Goal: Task Accomplishment & Management: Complete application form

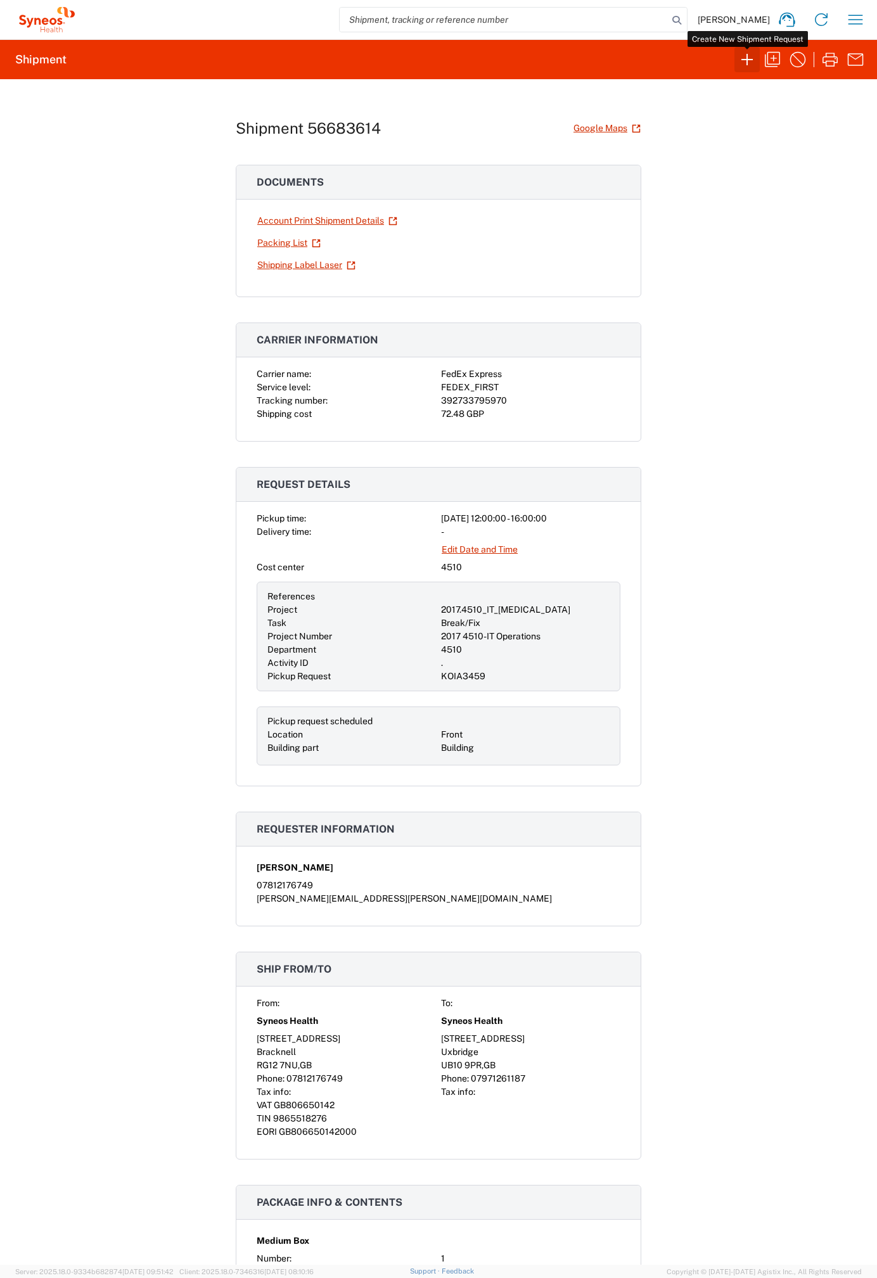
click at [748, 57] on icon "button" at bounding box center [747, 59] width 20 height 20
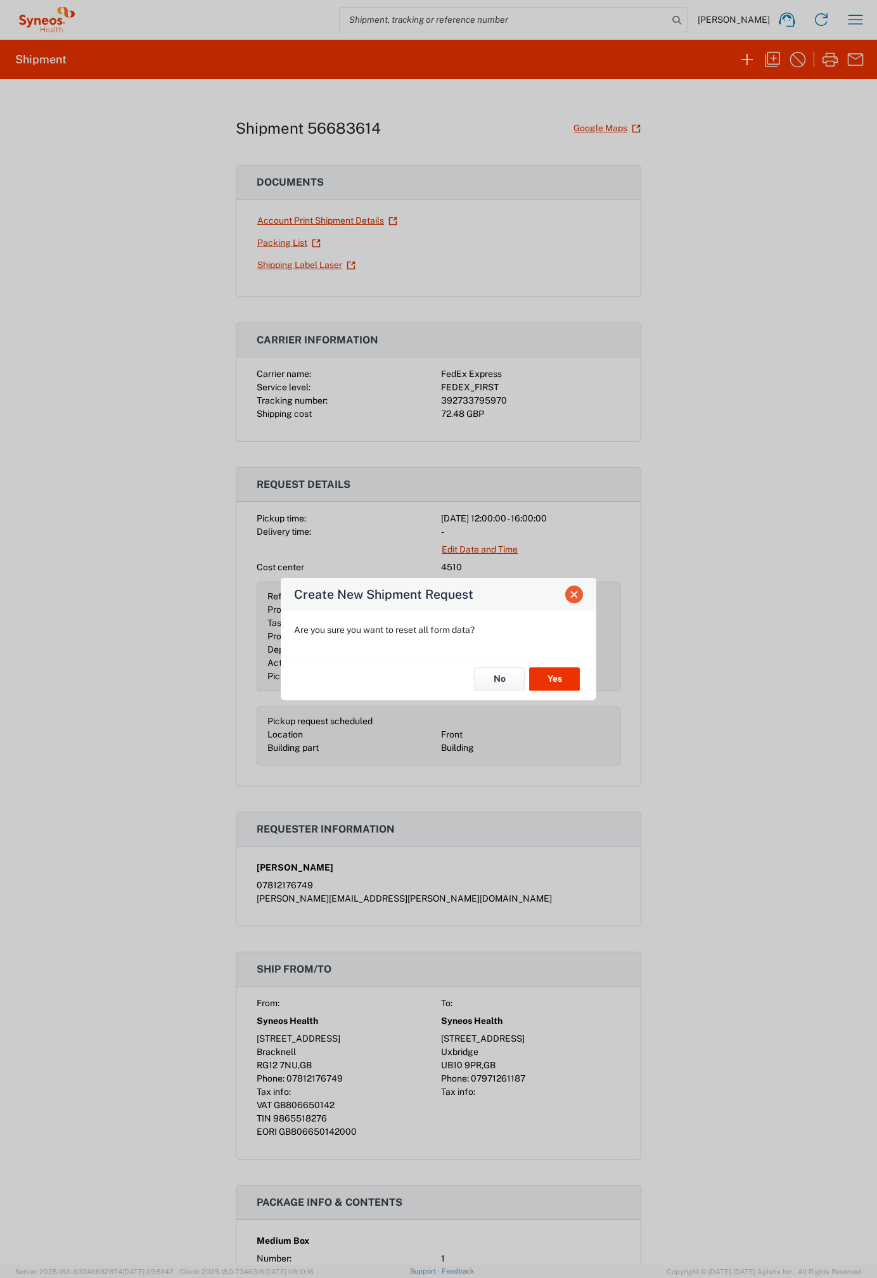
click at [576, 596] on span "Close" at bounding box center [574, 594] width 9 height 9
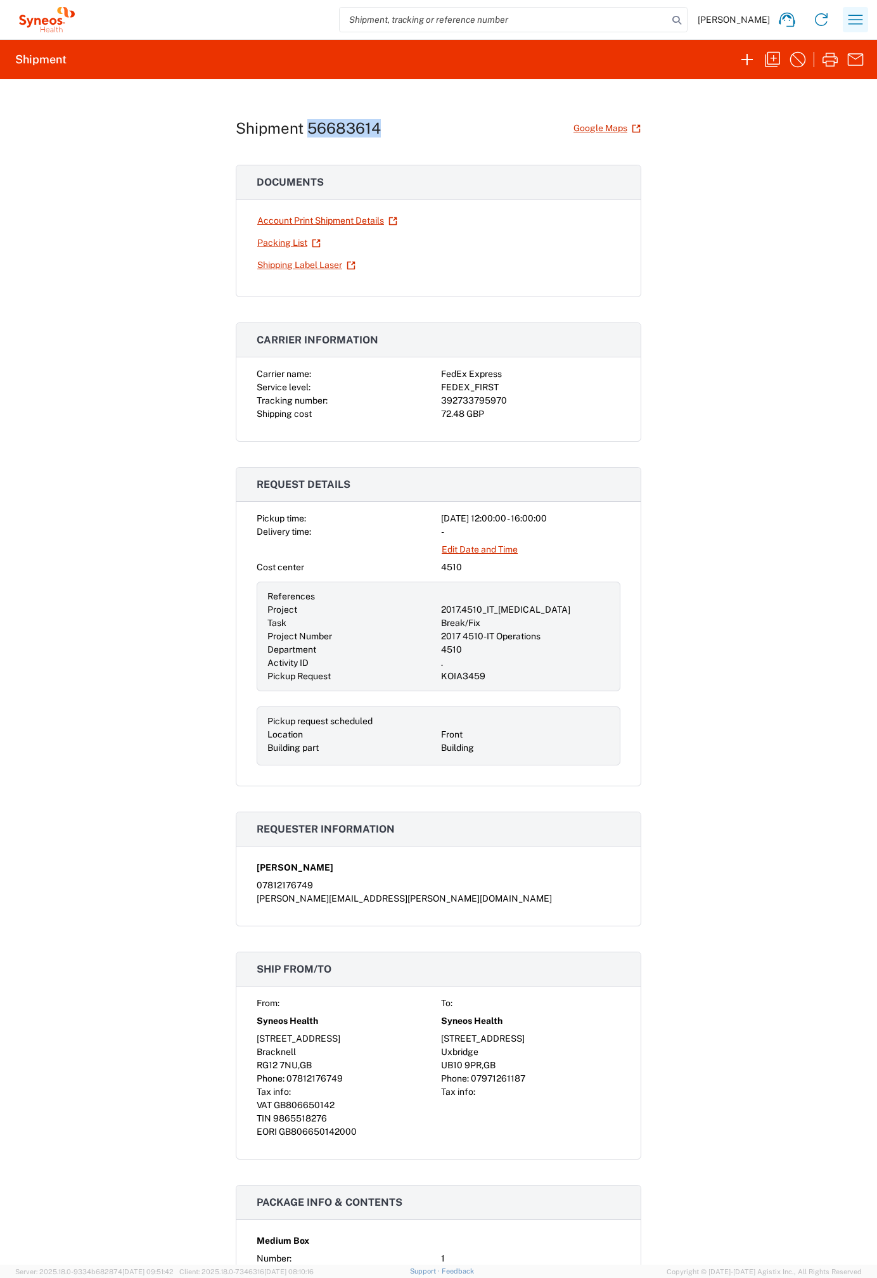
click at [852, 15] on icon "button" at bounding box center [855, 20] width 15 height 10
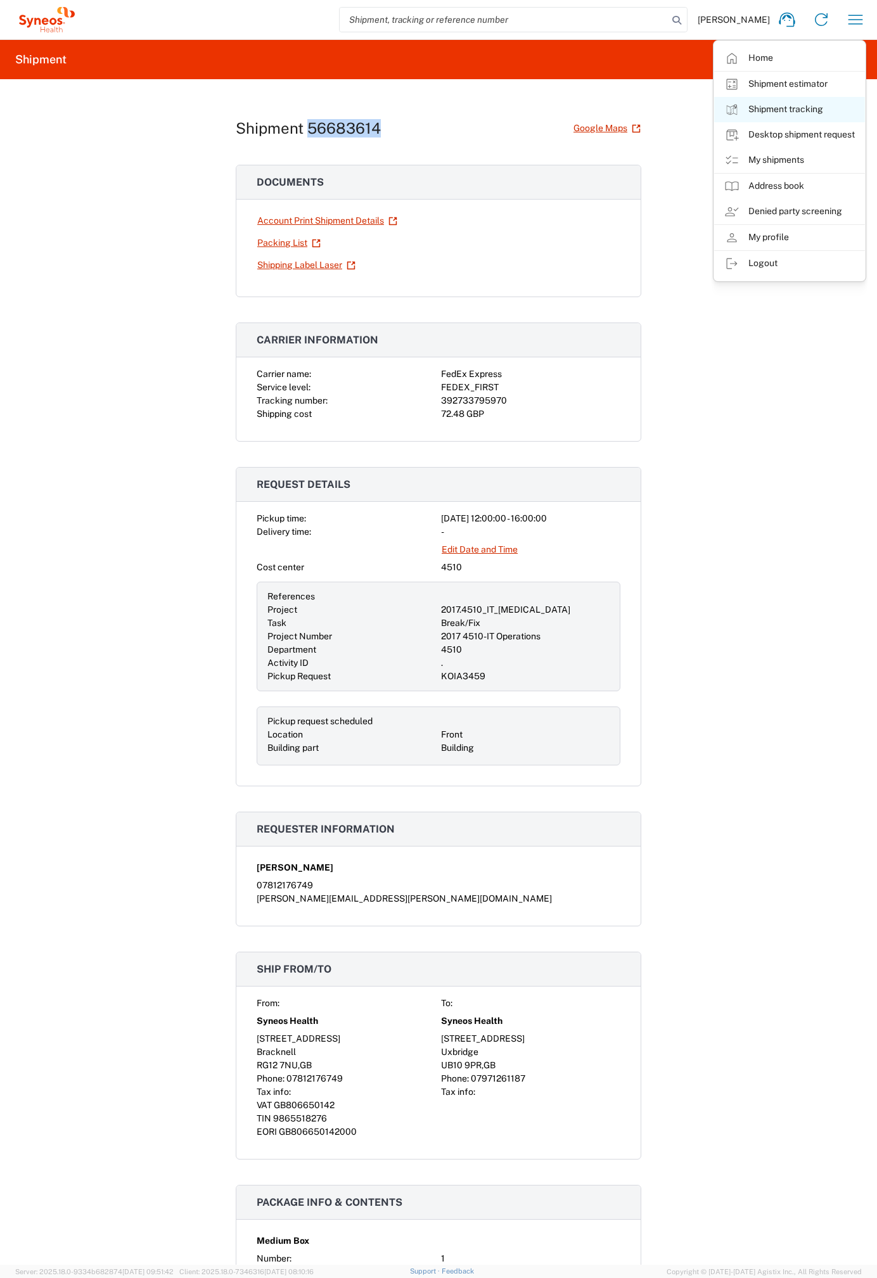
click at [800, 106] on link "Shipment tracking" at bounding box center [789, 109] width 151 height 25
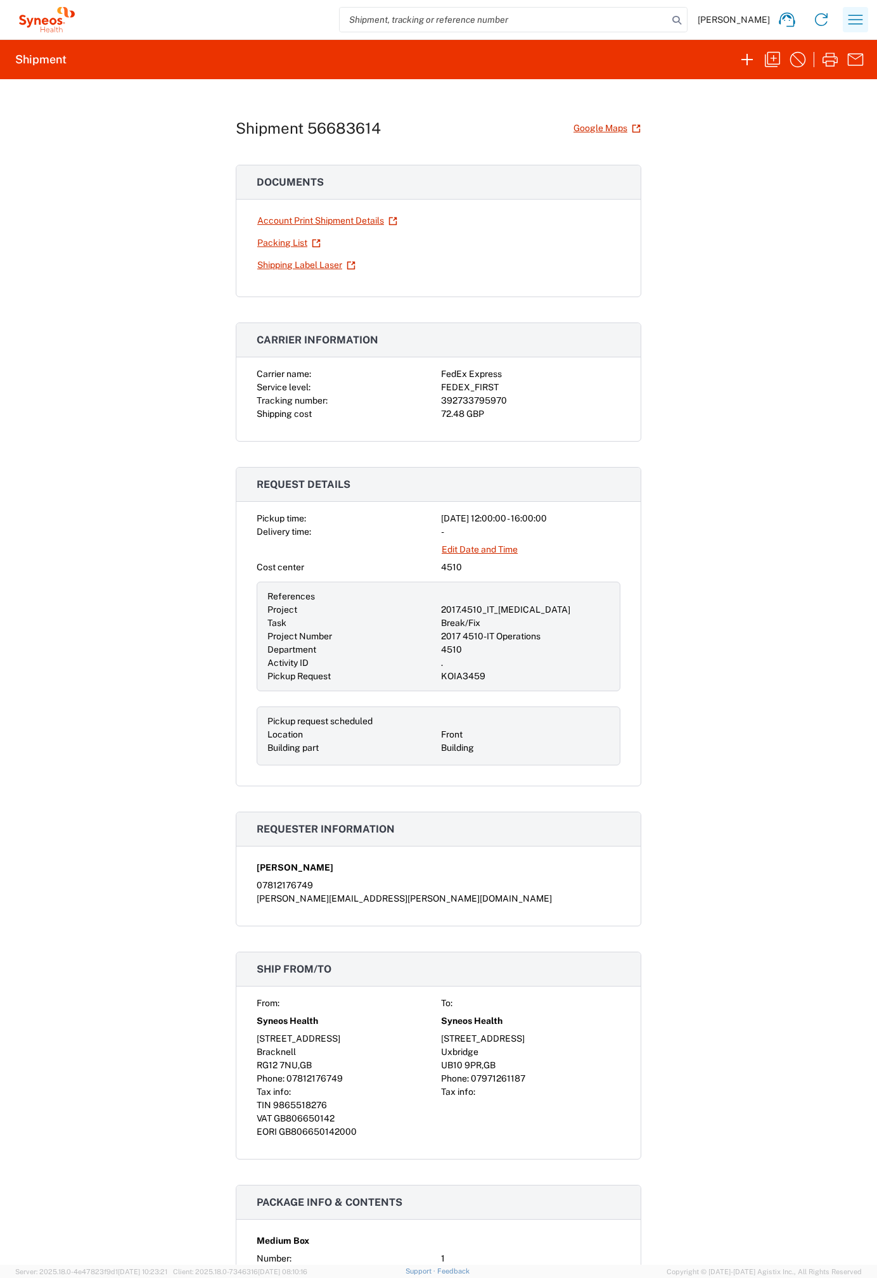
click at [850, 10] on icon "button" at bounding box center [855, 20] width 20 height 20
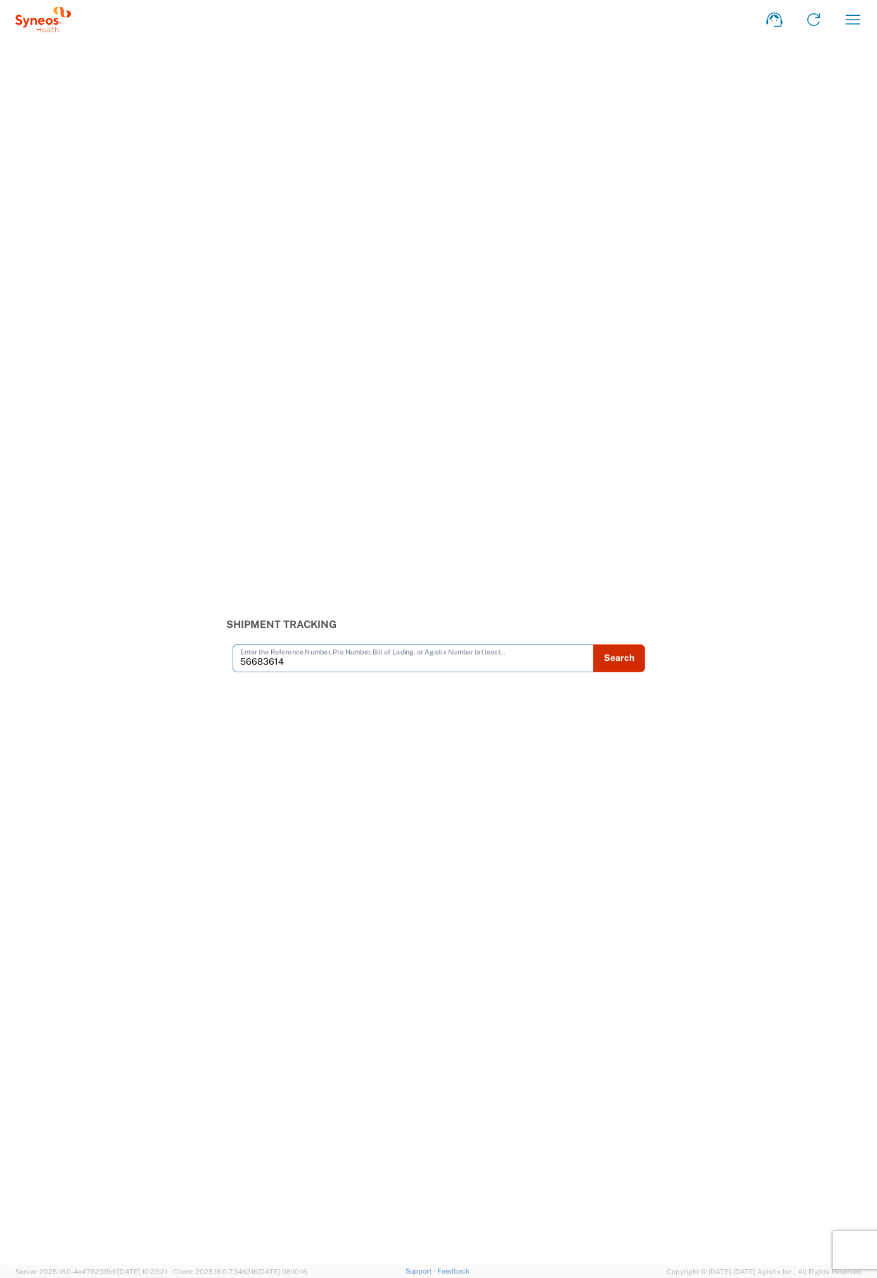
type input "56683614"
click at [628, 657] on button "Search" at bounding box center [619, 658] width 52 height 28
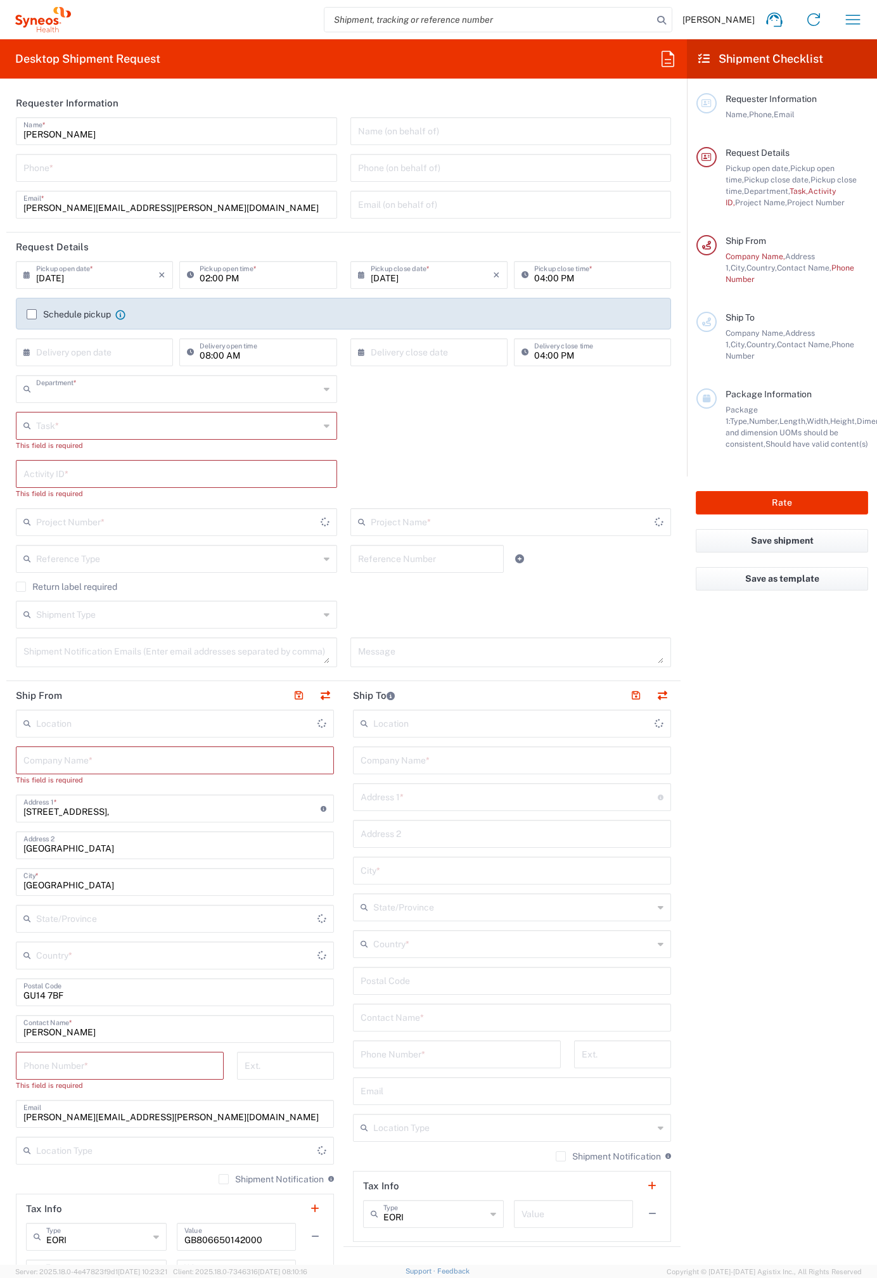
type input "4510"
type input "England"
type input "United Kingdom"
type input "Syneos Health UK Limited"
click at [667, 58] on icon at bounding box center [668, 59] width 20 height 20
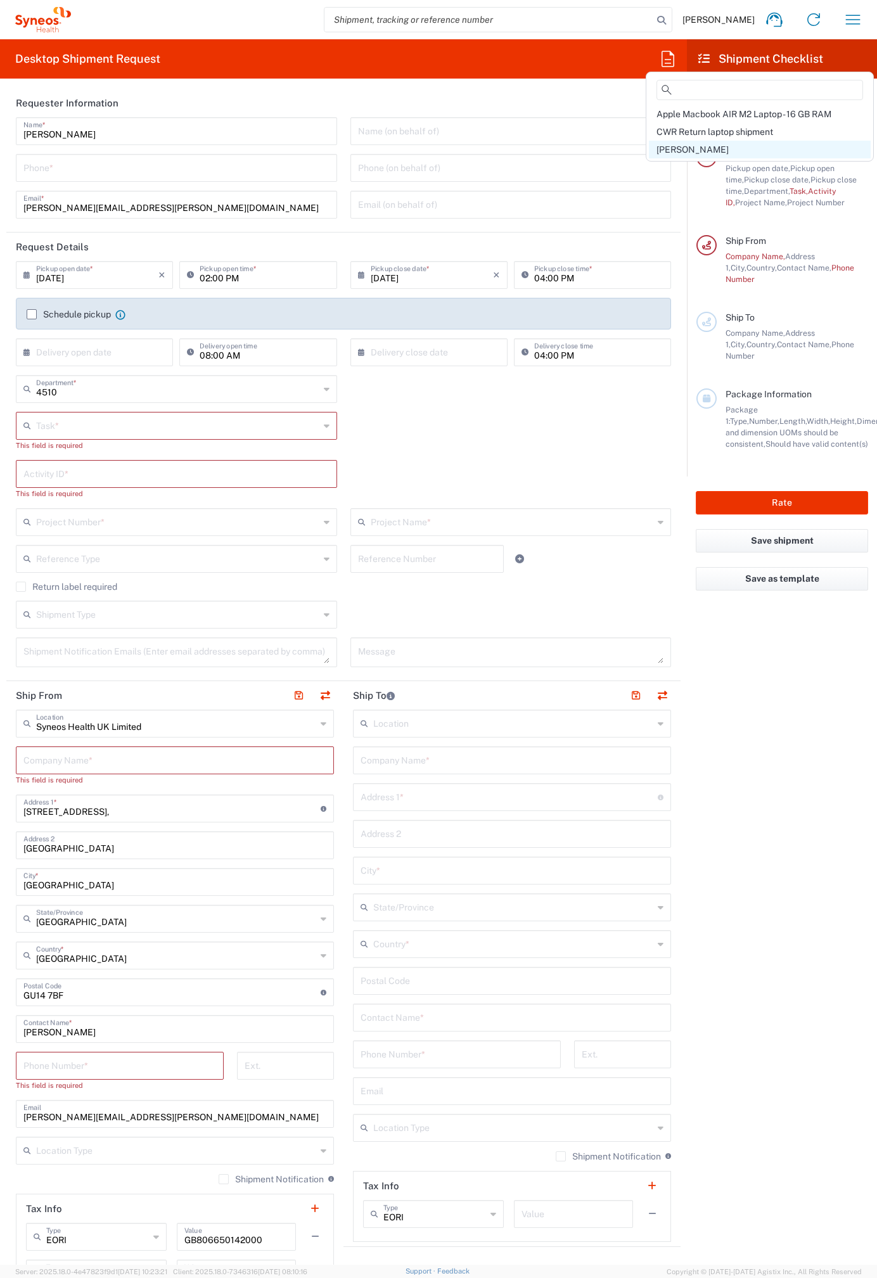
click at [687, 144] on div "[PERSON_NAME]" at bounding box center [760, 150] width 222 height 18
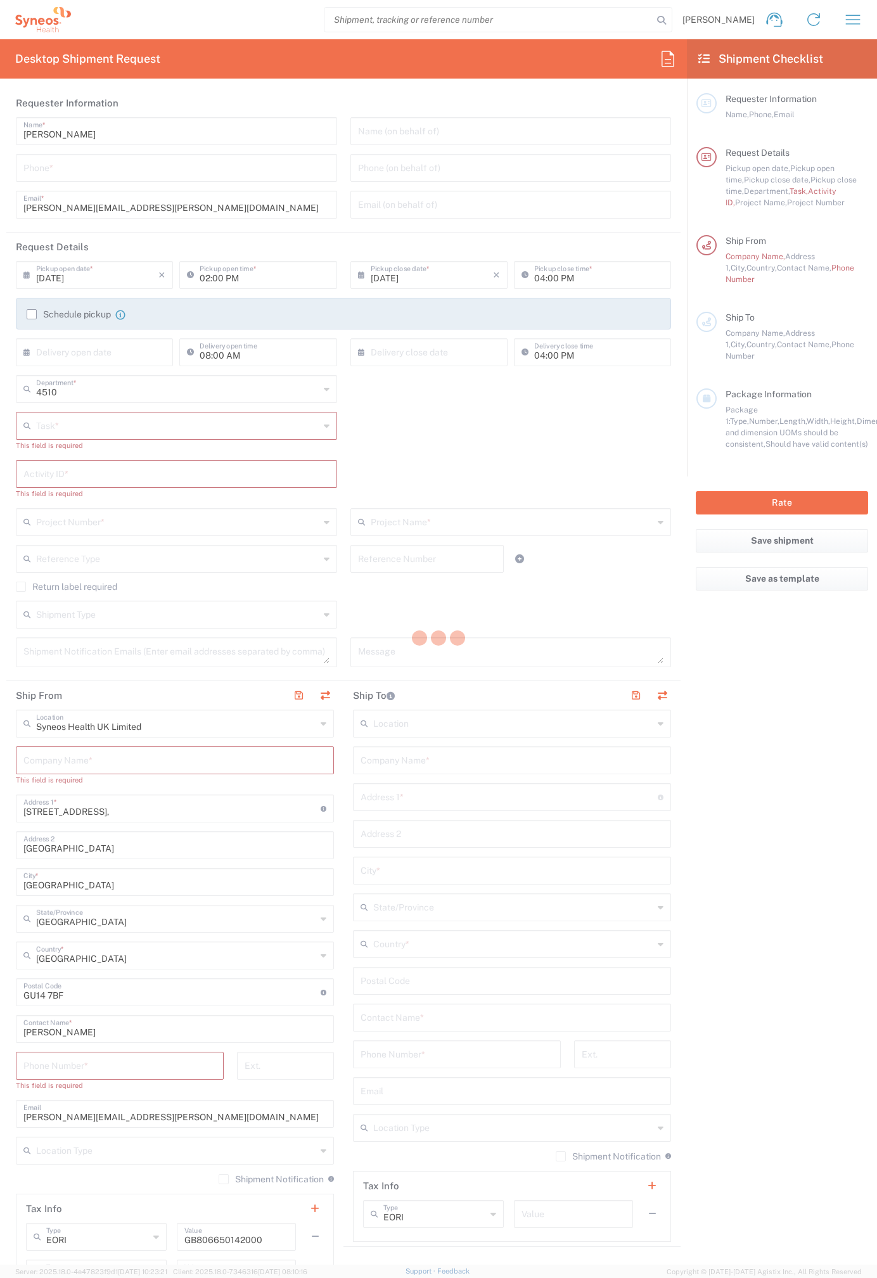
type input "07812176749"
type input "Break/Fix"
type input "."
type input "2017 4510-IT Operations"
type input "Project"
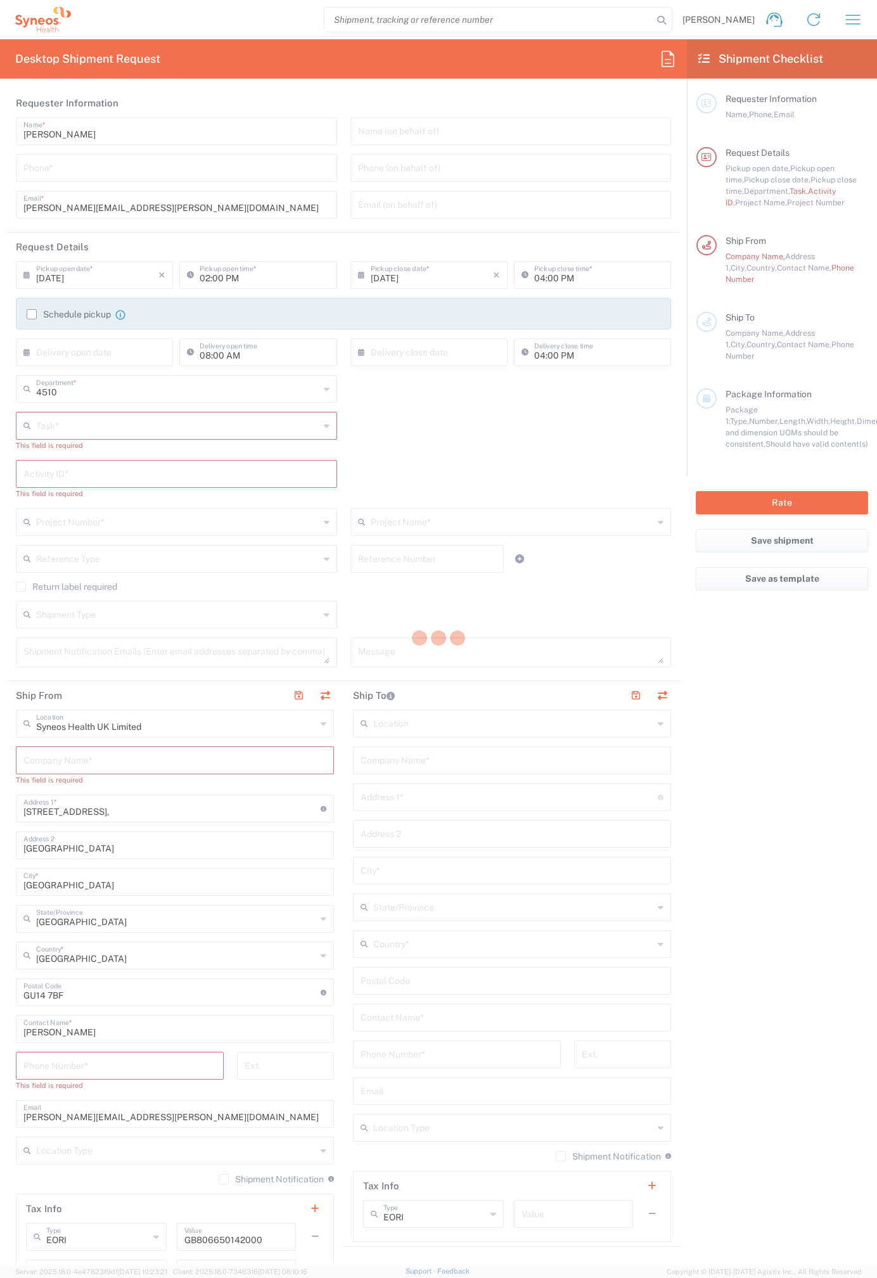
type input "2017.4510_IT_[MEDICAL_DATA]"
type textarea "[PERSON_NAME][EMAIL_ADDRESS][PERSON_NAME][DOMAIN_NAME]"
type input "Syneos Health"
type input "[STREET_ADDRESS]"
type input "Bracknell"
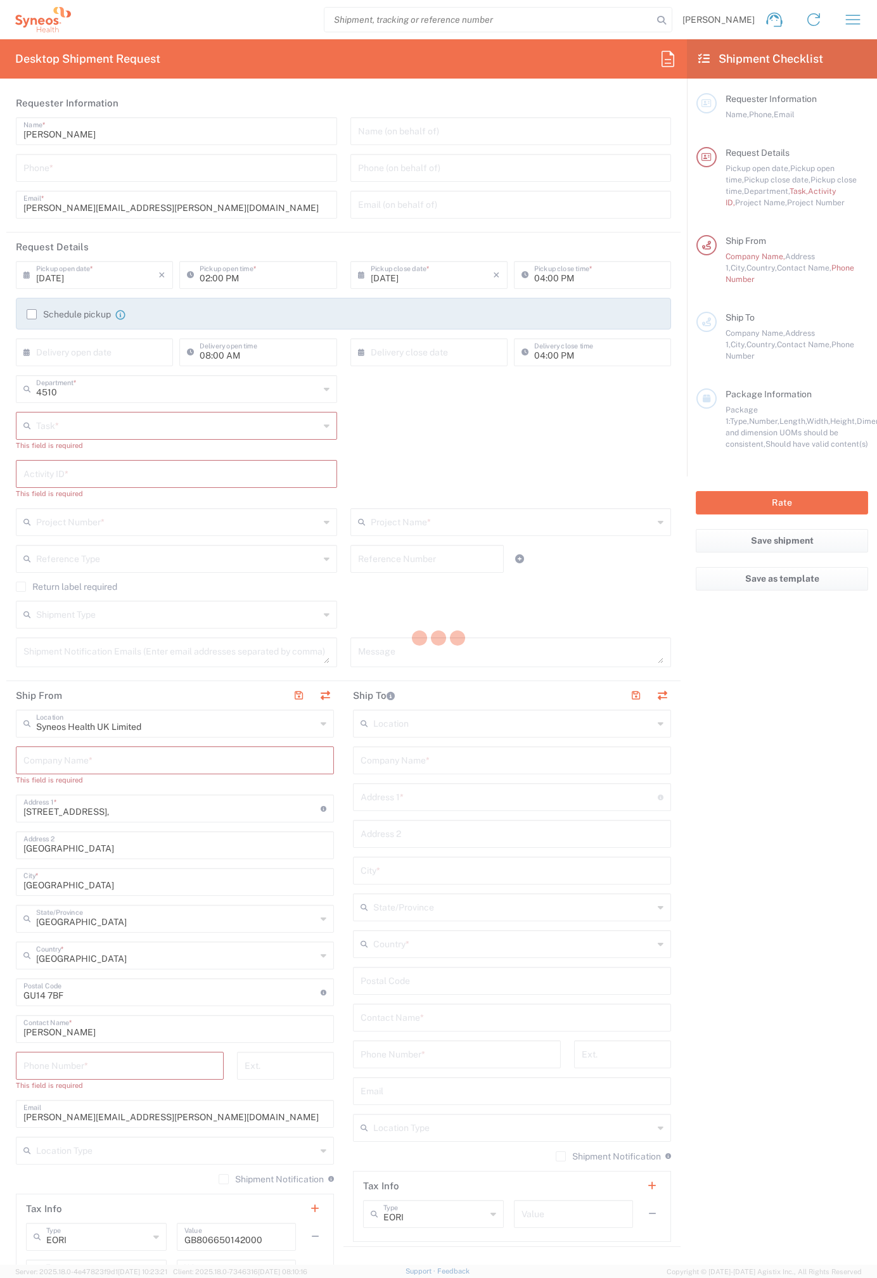
type input "RG12 7NU"
type input "07812176749"
type input "Residential/Home"
type input "Syneos Health"
type input "[STREET_ADDRESS]"
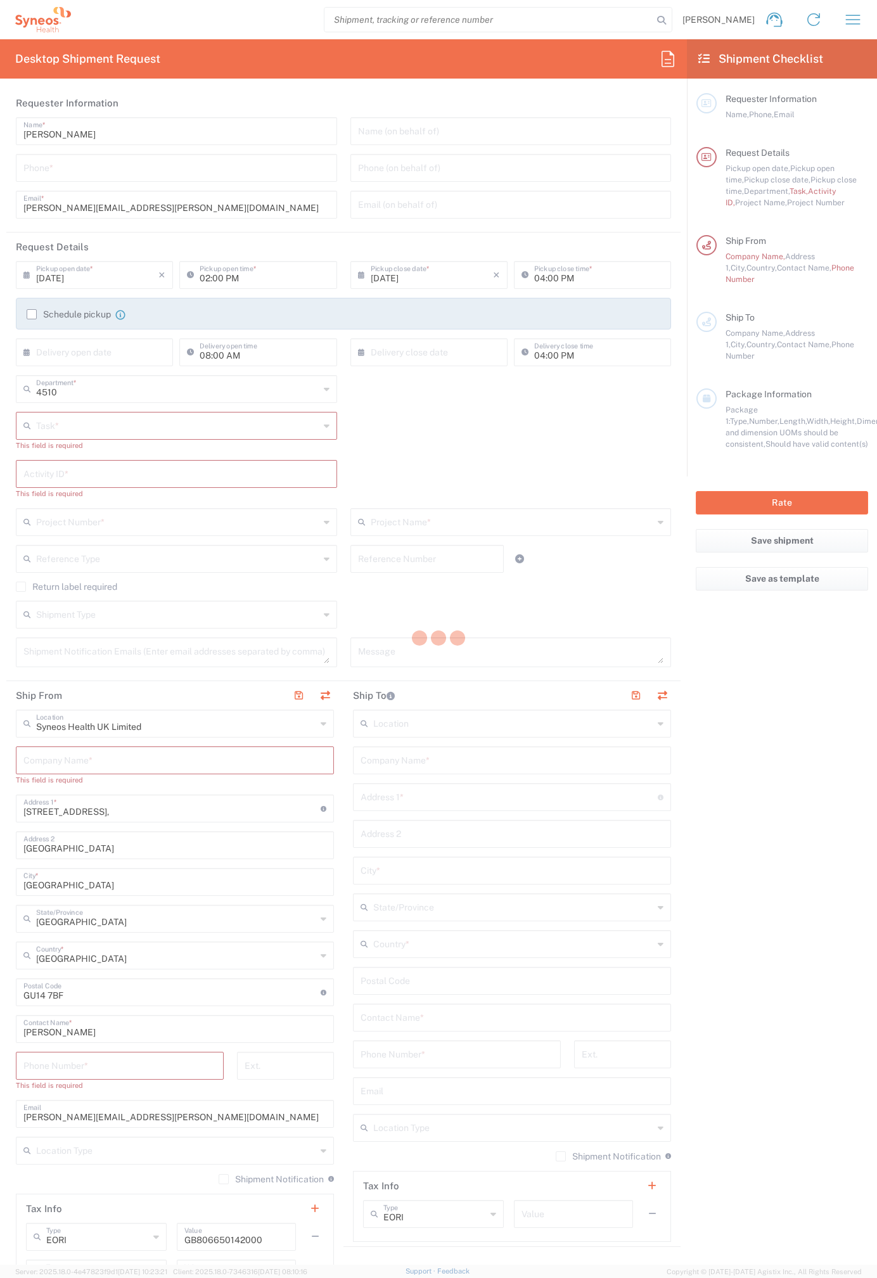
type input "Uxbridge"
type input "[GEOGRAPHIC_DATA]"
type input "UB10 9PR"
type input "[PERSON_NAME]"
type input "07971261187"
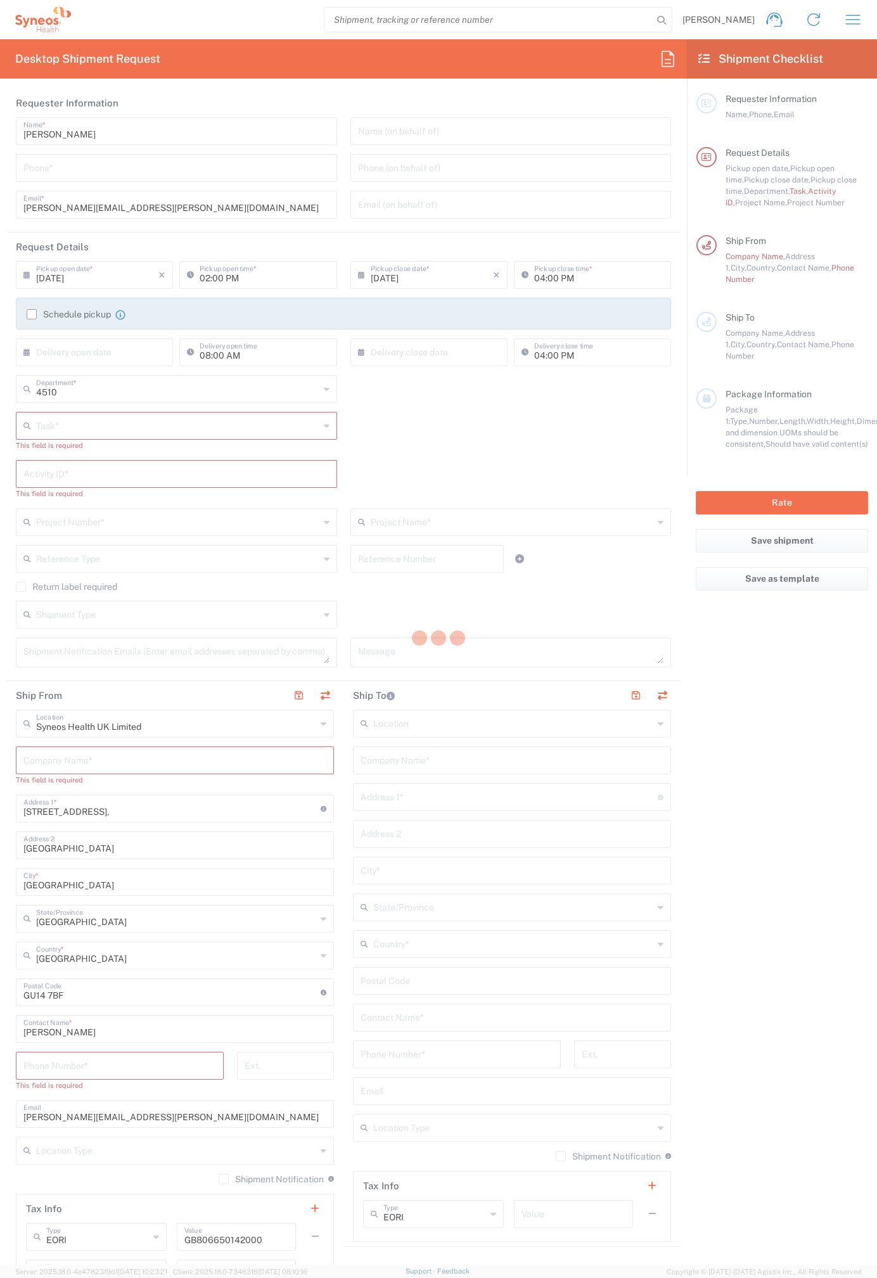
type input "[PERSON_NAME][EMAIL_ADDRESS][PERSON_NAME][DOMAIN_NAME]"
type input "Residential/Home"
type input "Adult Signature Required"
type input "Sender/Shipper"
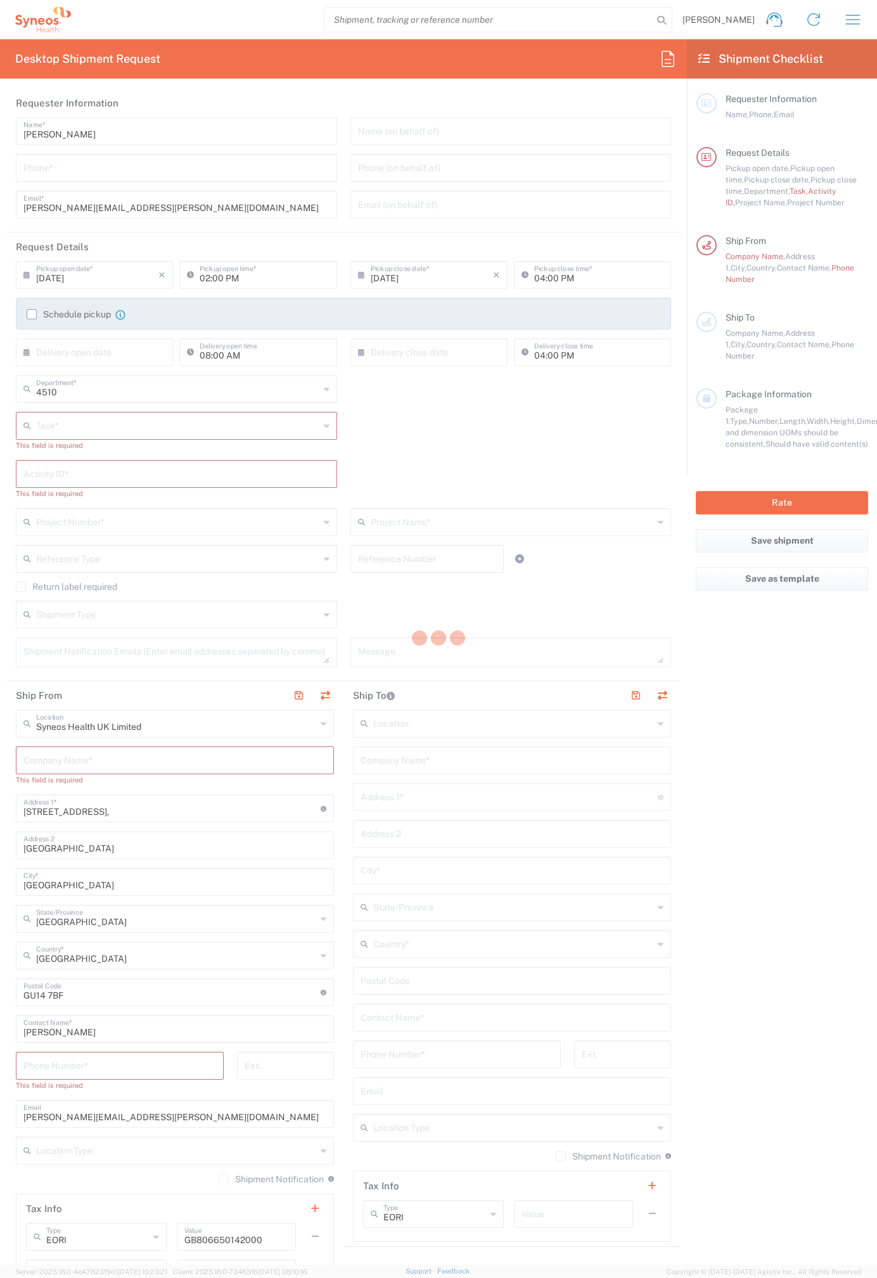
type input "12:00 PM"
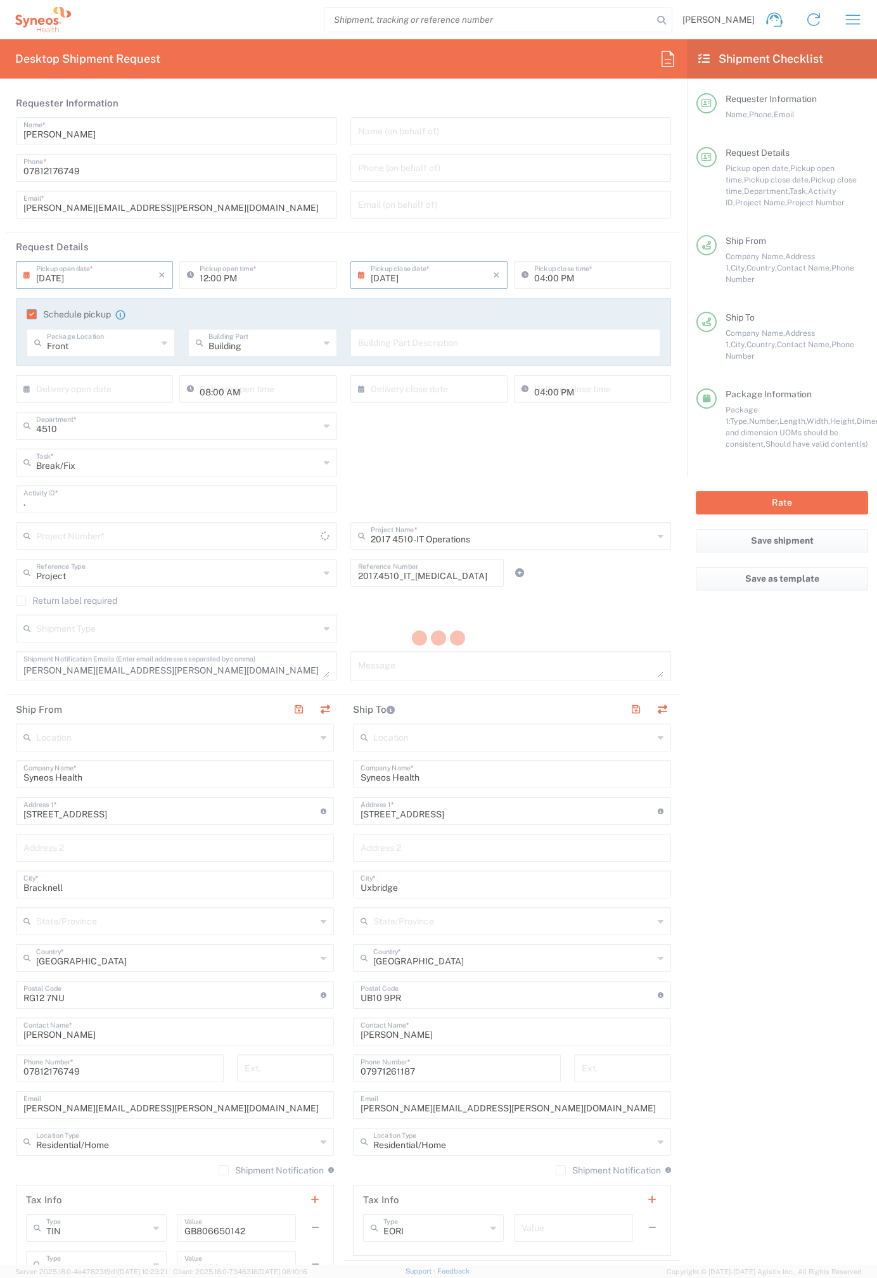
type input "2017.4510_IT_[MEDICAL_DATA]"
type input "Medium Box"
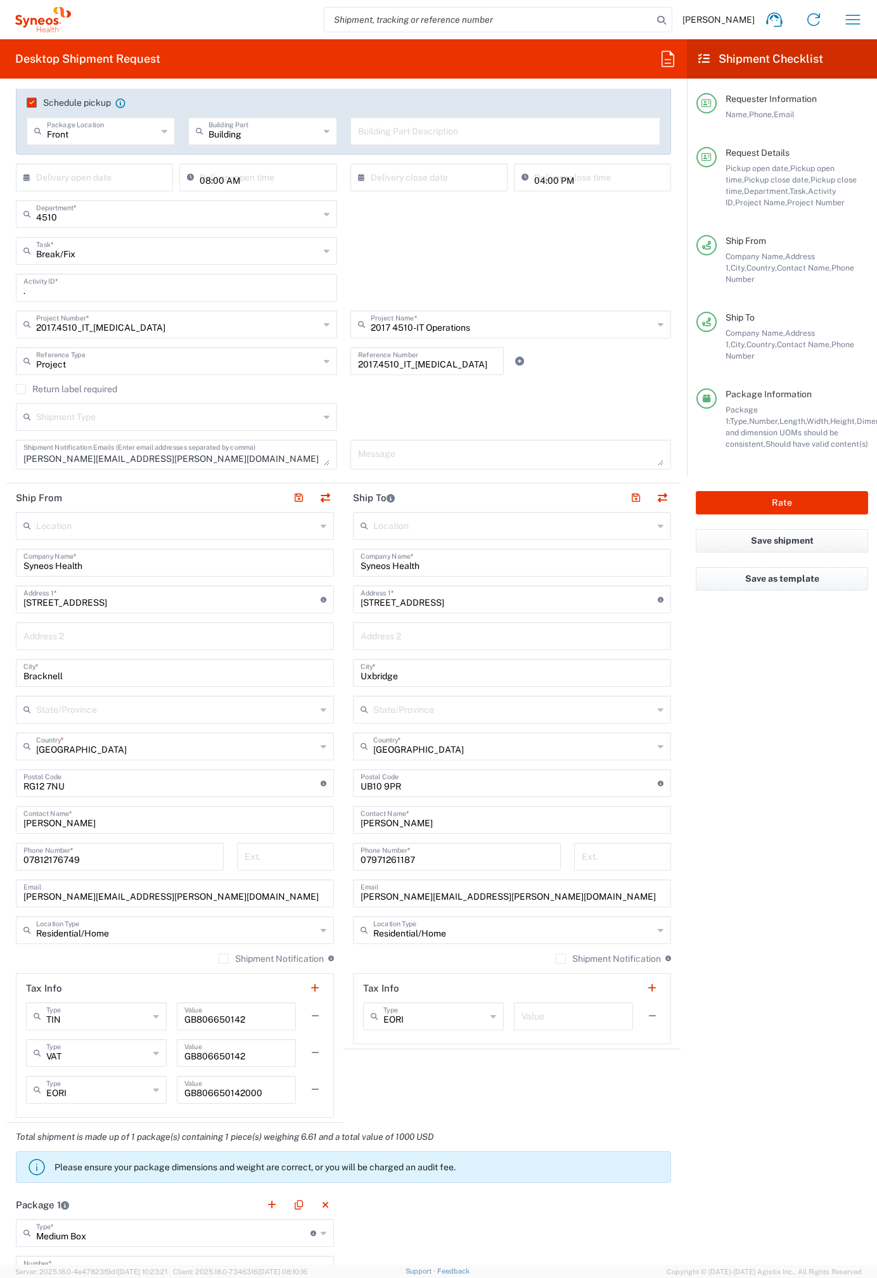
scroll to position [219, 0]
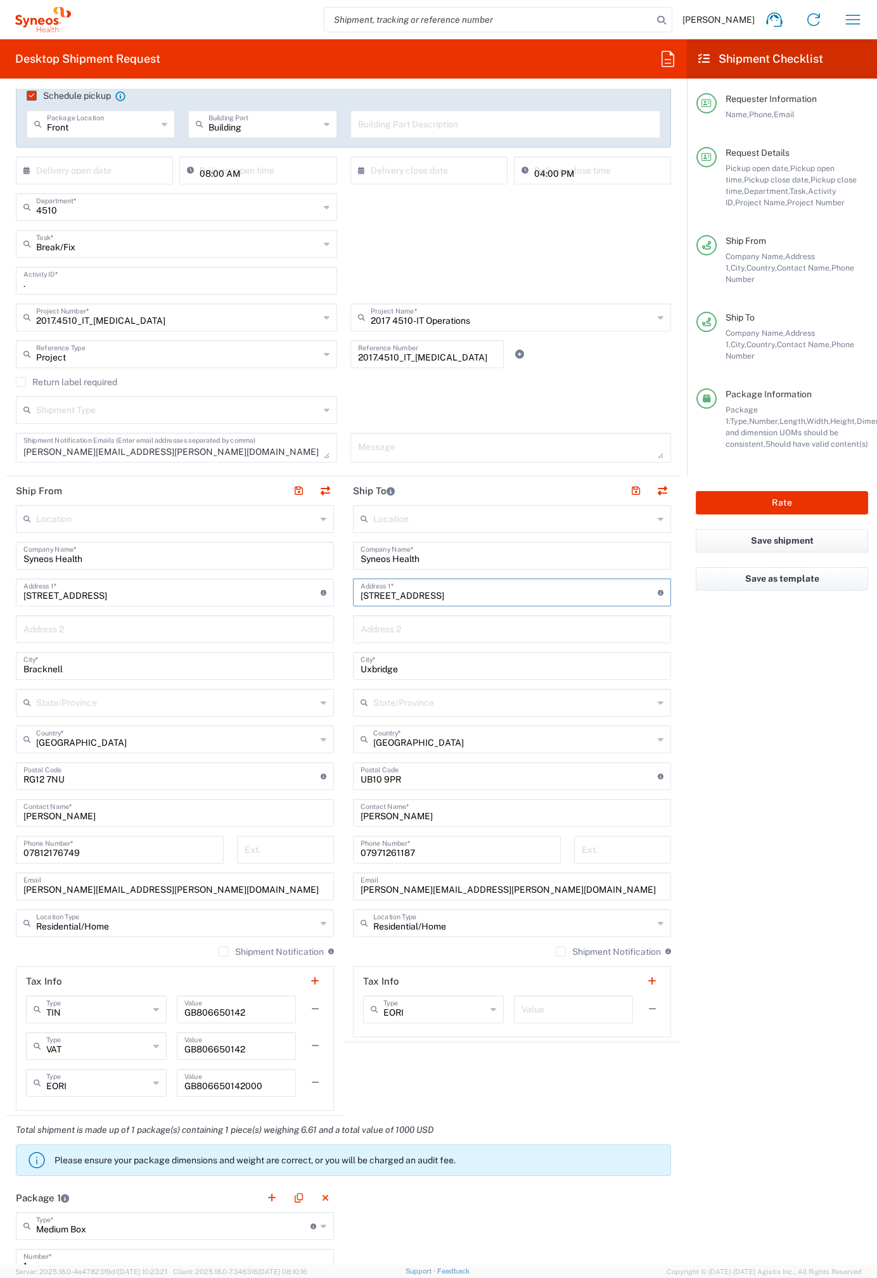
drag, startPoint x: 430, startPoint y: 596, endPoint x: 348, endPoint y: 591, distance: 81.9
click at [353, 591] on div "7 Southside Close Address 1 * For cross streets use street names with '&' or 'a…" at bounding box center [512, 592] width 318 height 28
paste input "64 Vixen"
type input "64 Vixen Close"
click at [384, 668] on input "Uxbridge" at bounding box center [512, 665] width 303 height 22
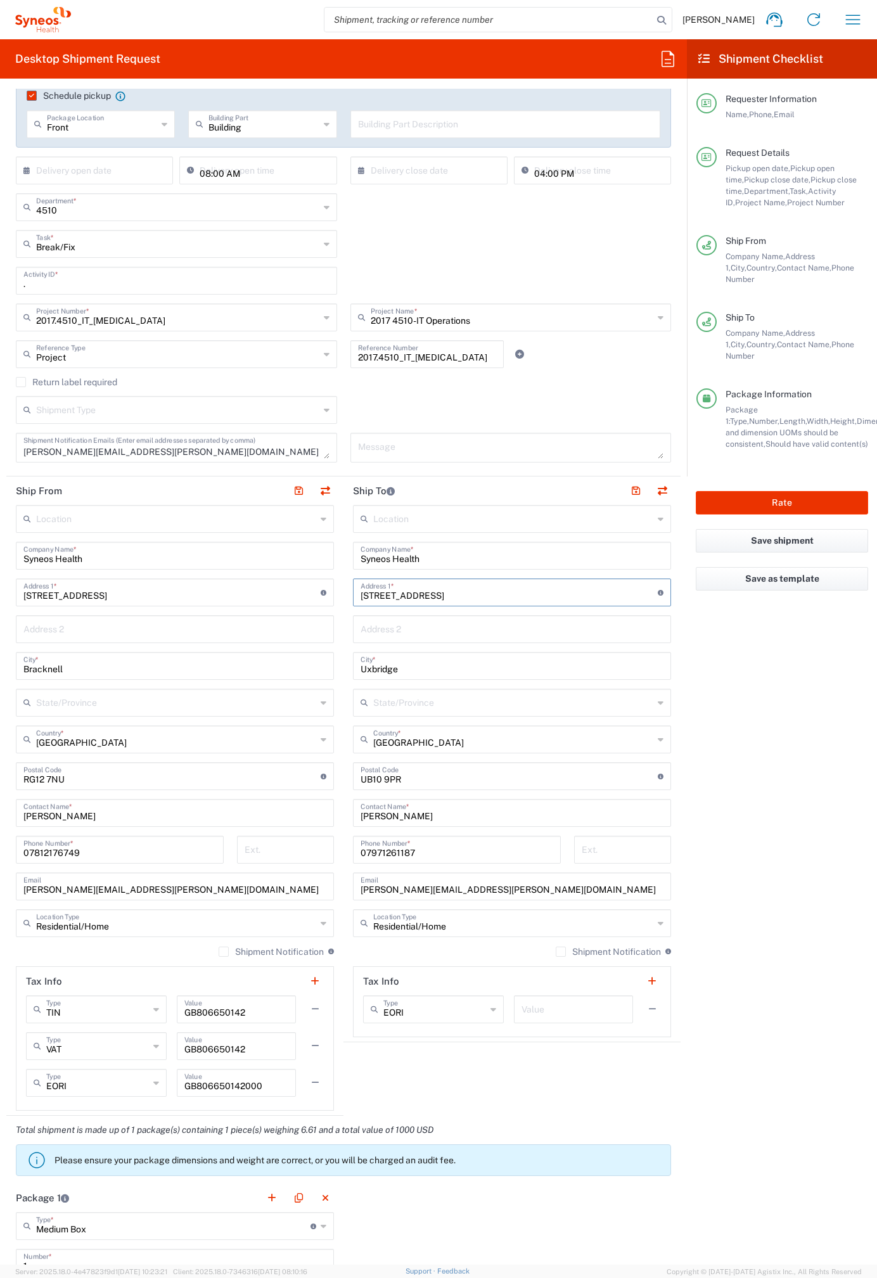
click at [384, 668] on input "Uxbridge" at bounding box center [512, 665] width 303 height 22
click at [399, 634] on input "text" at bounding box center [512, 628] width 303 height 22
paste input "Peterborough"
type input "Peterborough"
click at [381, 669] on input "Uxbridge" at bounding box center [512, 665] width 303 height 22
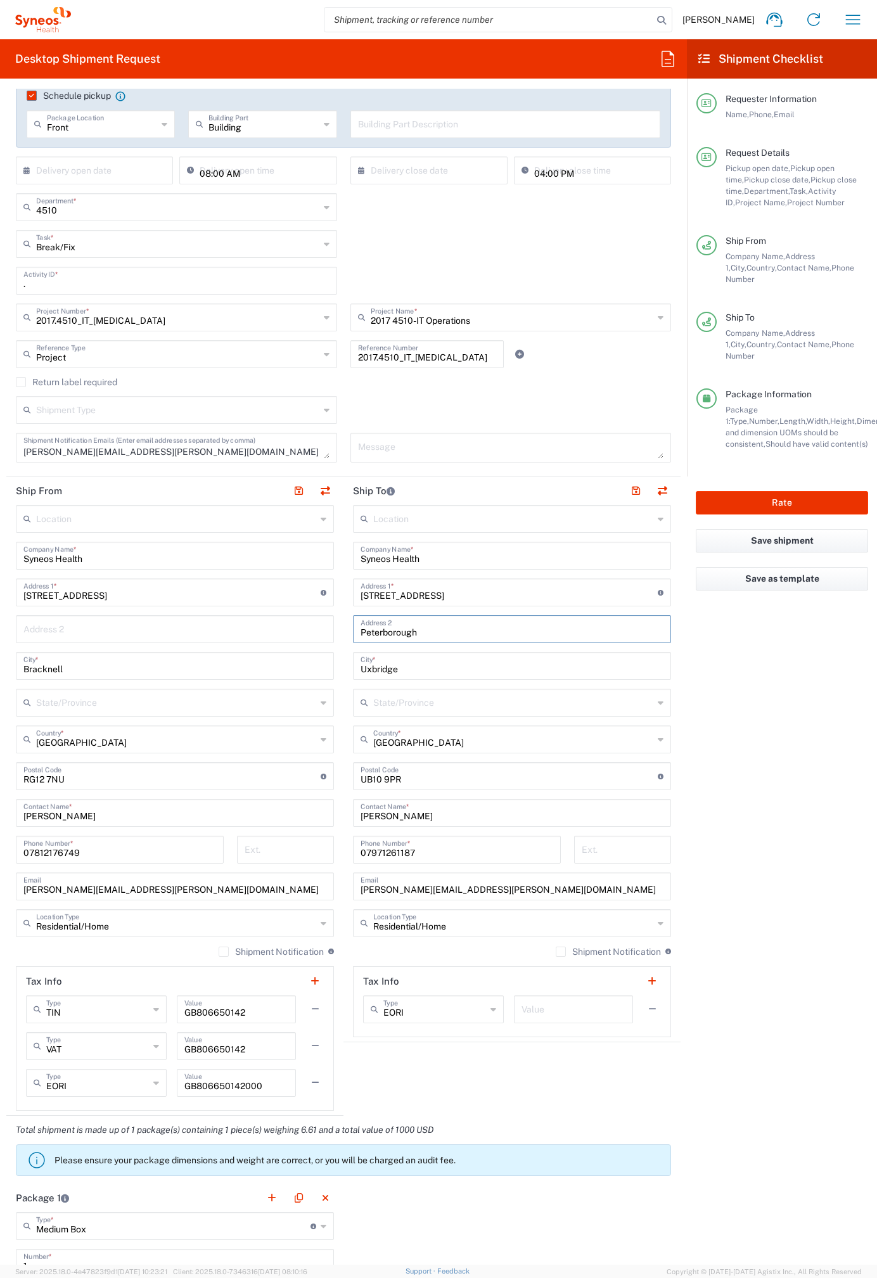
click at [381, 669] on input "Uxbridge" at bounding box center [512, 665] width 303 height 22
paste input "Cambridgeshir"
type input "Cambridgeshire"
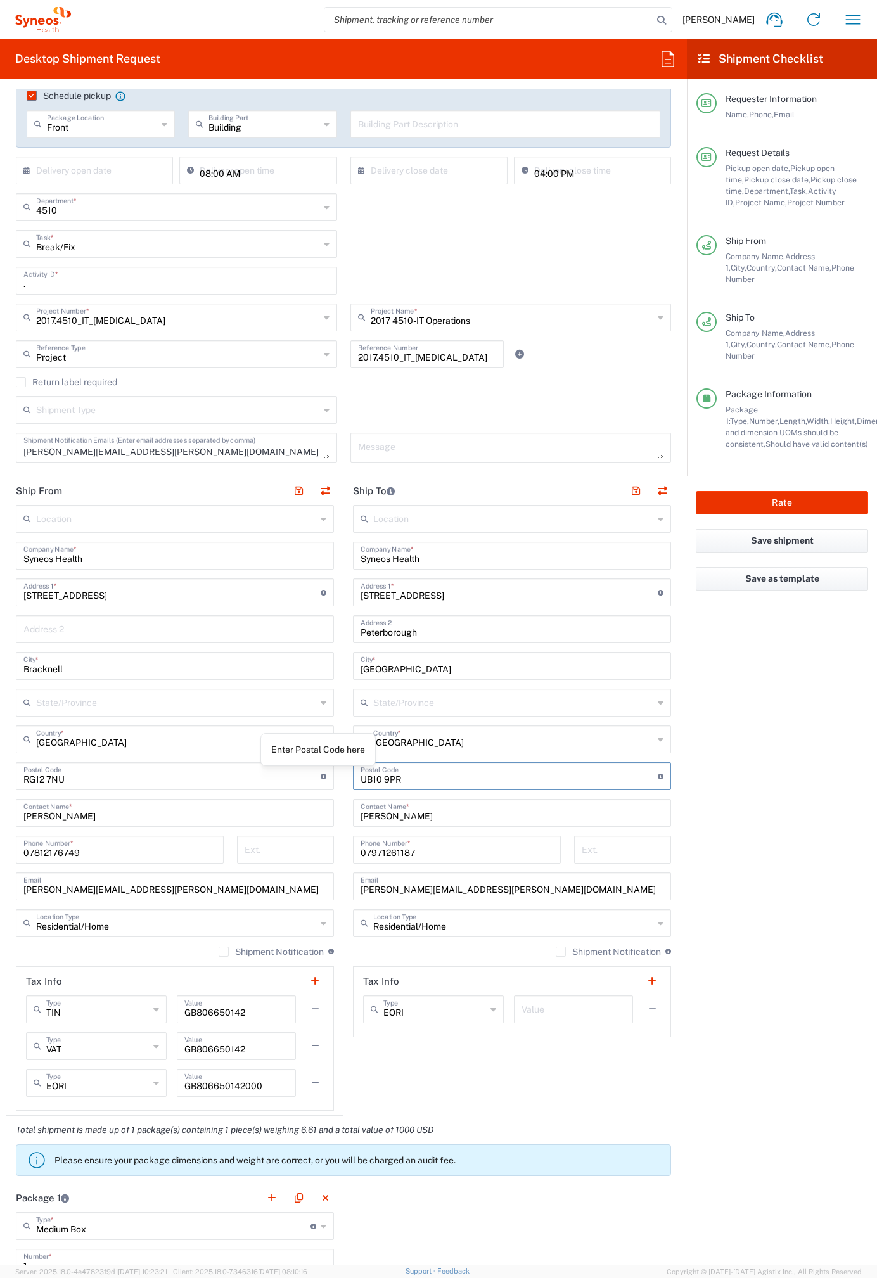
drag, startPoint x: 415, startPoint y: 784, endPoint x: 317, endPoint y: 779, distance: 97.7
click at [317, 779] on div "Ship From Location [PERSON_NAME] LLC-[GEOGRAPHIC_DATA] [GEOGRAPHIC_DATA] [GEOGR…" at bounding box center [343, 795] width 674 height 639
paste input "PE1 5ZD"
type input "PE1 5ZD"
drag, startPoint x: 426, startPoint y: 816, endPoint x: 329, endPoint y: 817, distance: 96.9
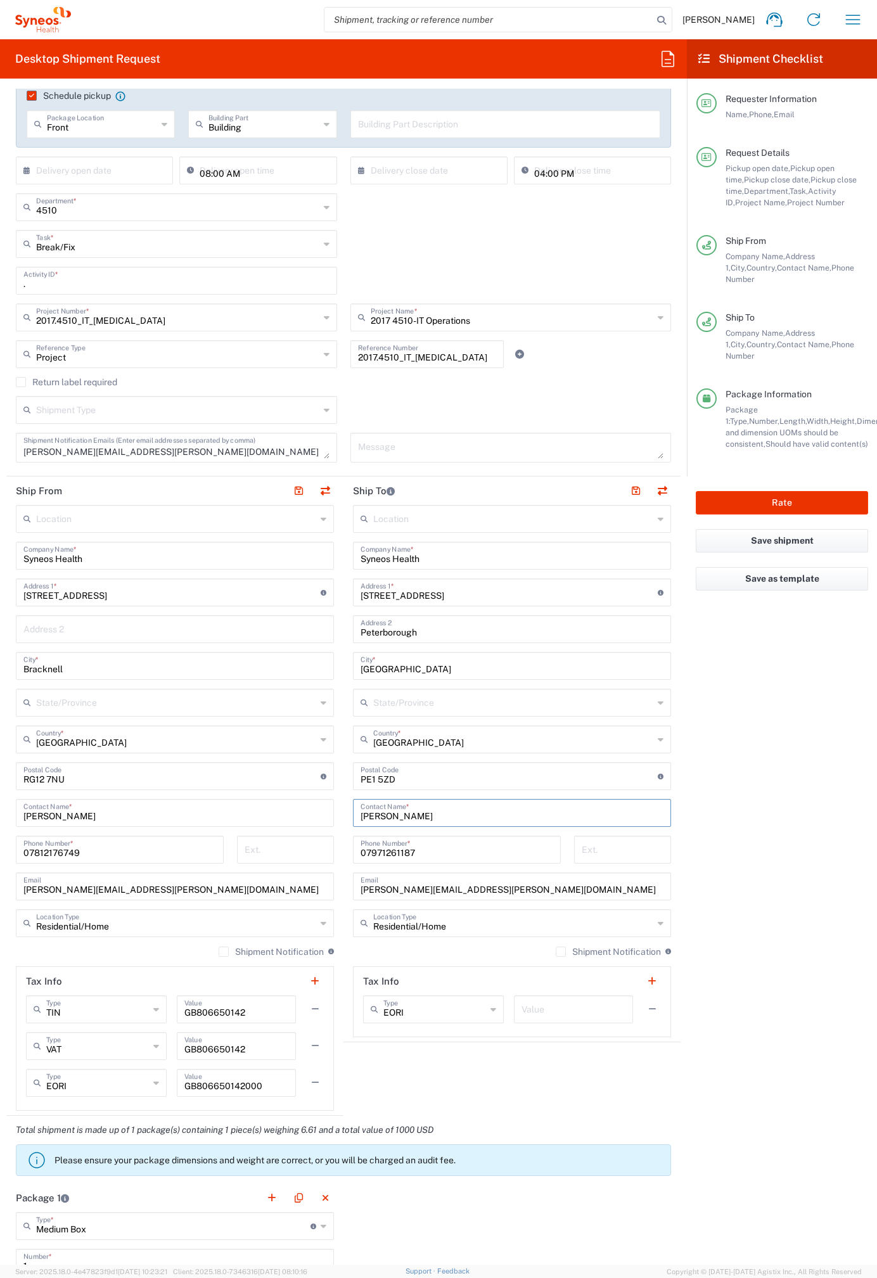
click at [329, 817] on div "Ship From Location [PERSON_NAME] LLC-[GEOGRAPHIC_DATA] [GEOGRAPHIC_DATA] [GEOGR…" at bounding box center [343, 795] width 674 height 639
paste input "Ruth Oladipo"
type input "Ruth Oladipo"
drag, startPoint x: 437, startPoint y: 855, endPoint x: 293, endPoint y: 848, distance: 144.0
click at [293, 850] on div "Ship From Location [PERSON_NAME] LLC-[GEOGRAPHIC_DATA] [GEOGRAPHIC_DATA] [GEOGR…" at bounding box center [343, 795] width 674 height 639
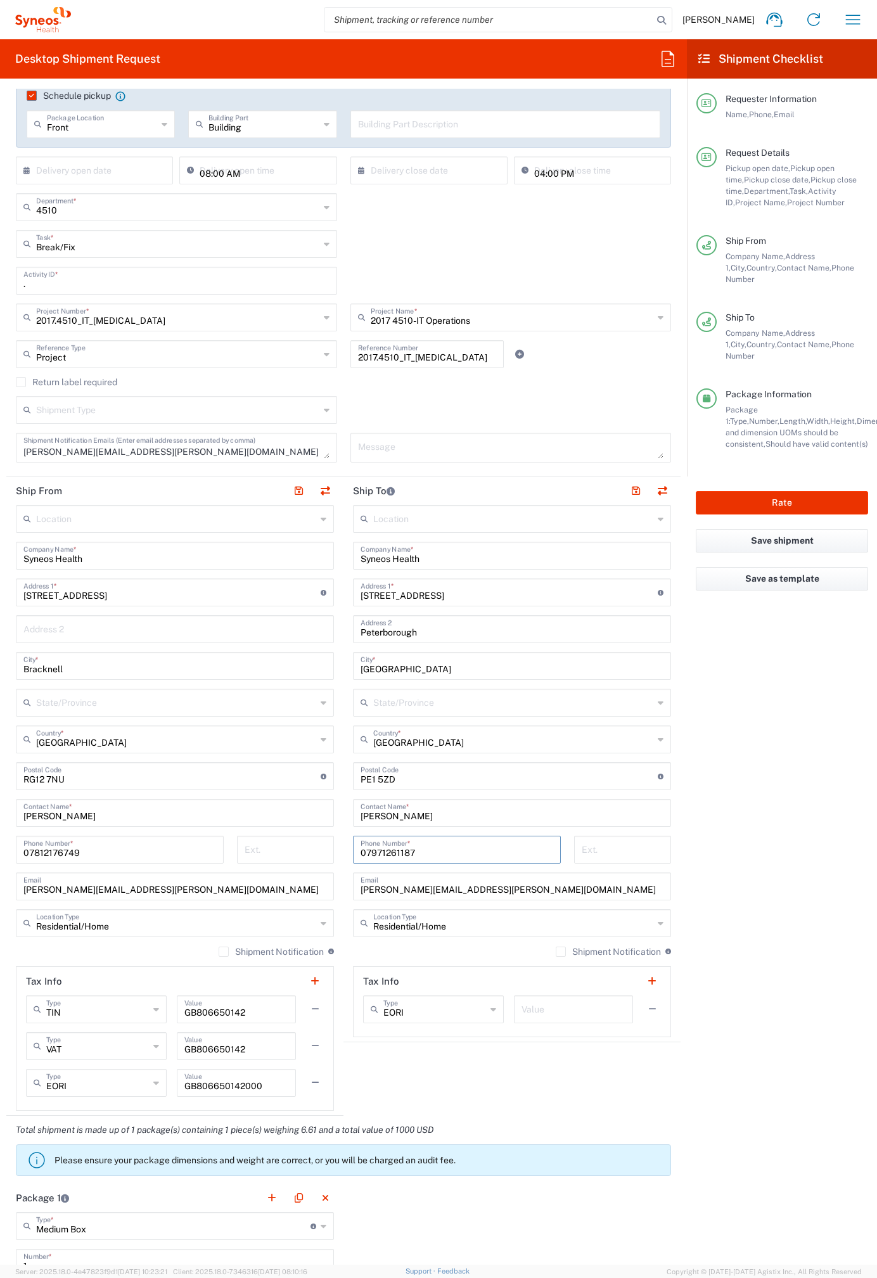
paste input "555522055"
type input "07555522055"
drag, startPoint x: 525, startPoint y: 891, endPoint x: 340, endPoint y: 895, distance: 185.1
click at [343, 895] on main "Location [PERSON_NAME] LLC-[GEOGRAPHIC_DATA] [GEOGRAPHIC_DATA] [GEOGRAPHIC_DATA…" at bounding box center [511, 771] width 337 height 532
paste input "r.uths@outlook"
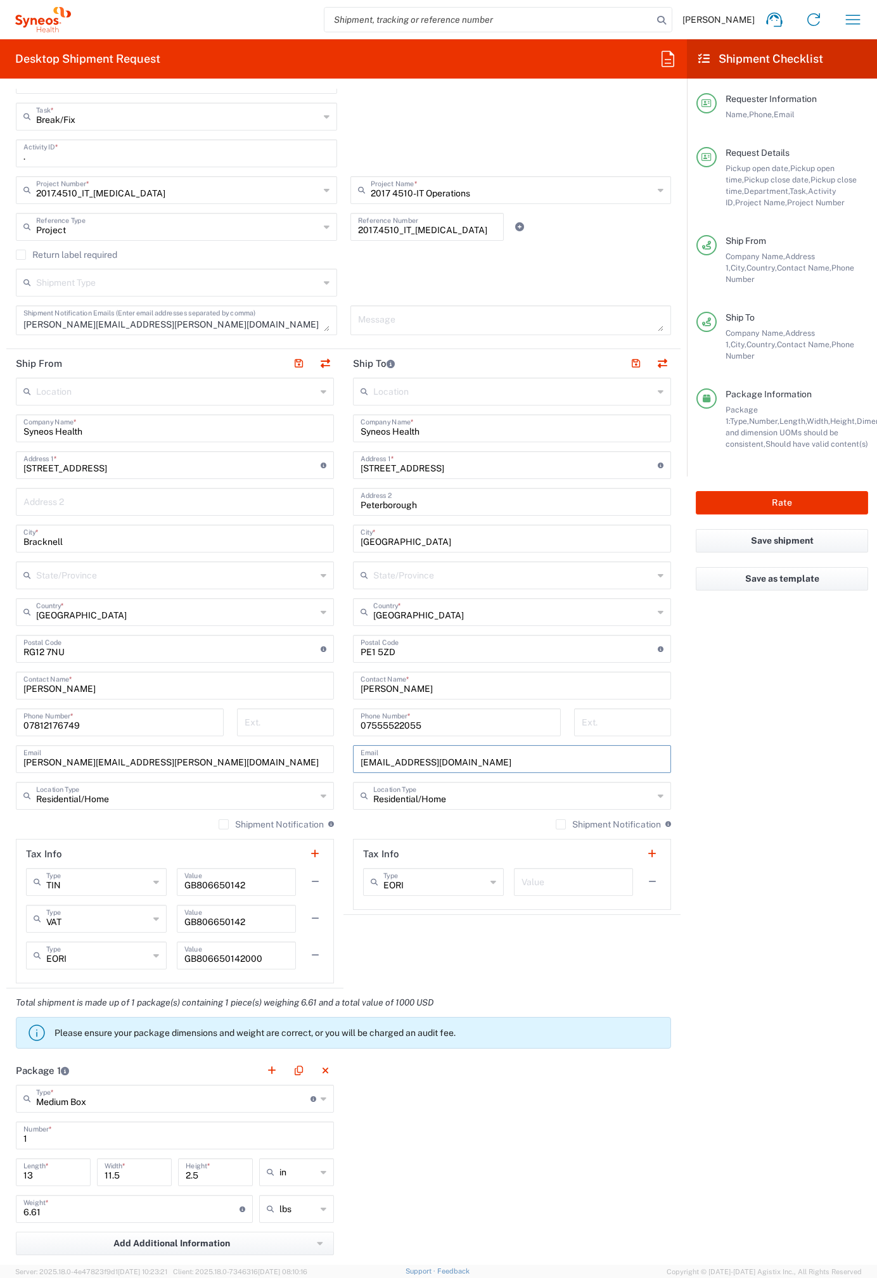
scroll to position [0, 0]
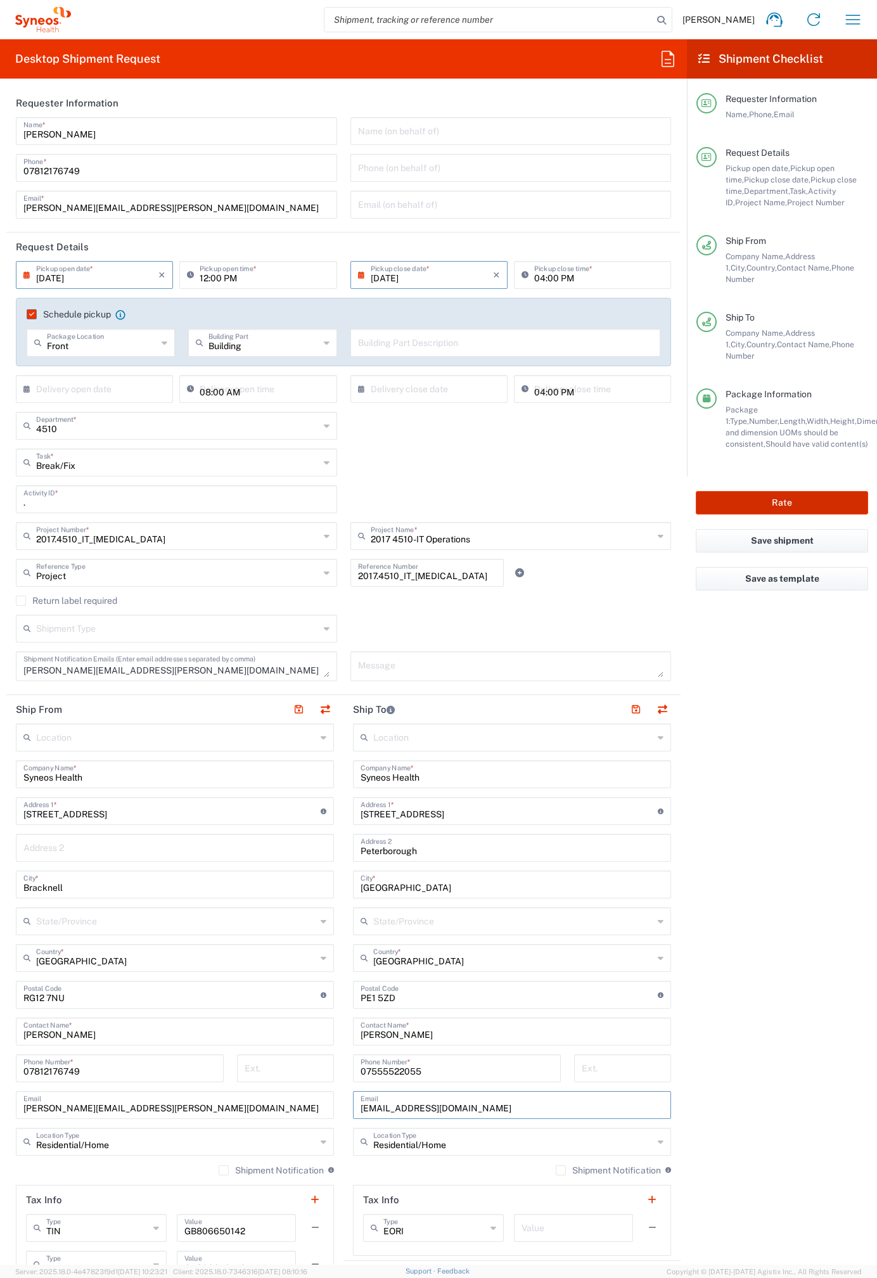
type input "r.uths@outlook.com"
click at [793, 491] on button "Rate" at bounding box center [782, 502] width 172 height 23
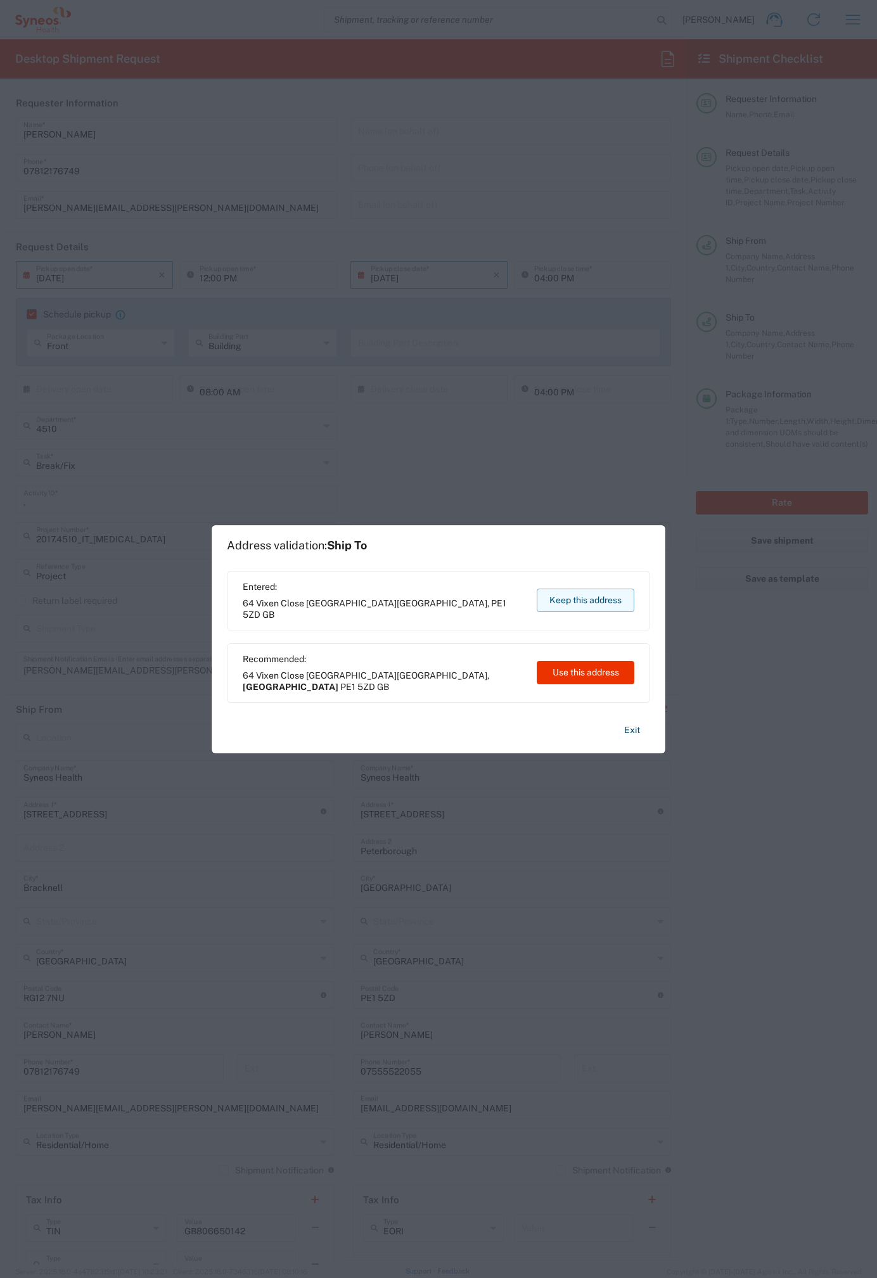
click at [591, 595] on button "Keep this address" at bounding box center [586, 600] width 98 height 23
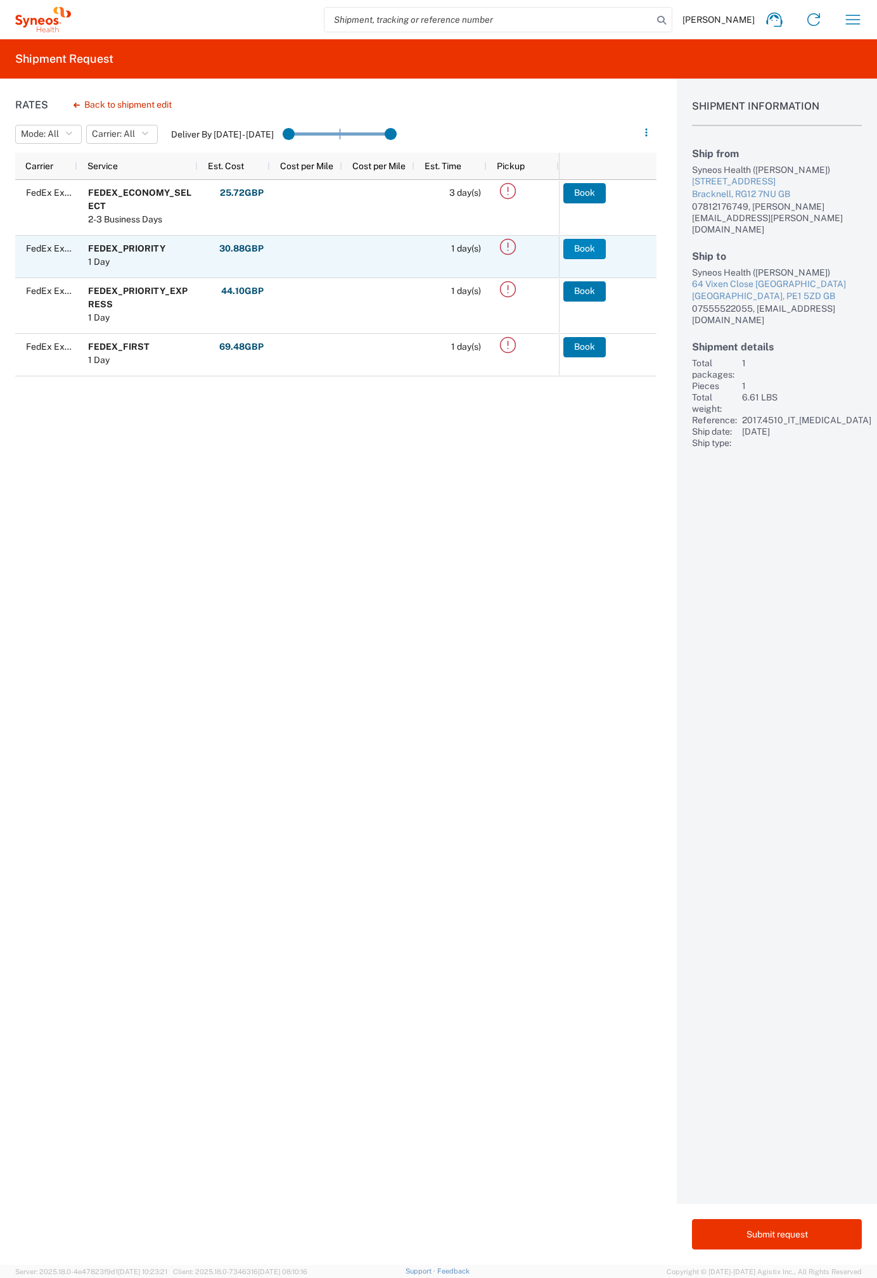
click at [584, 245] on button "Book" at bounding box center [584, 249] width 42 height 20
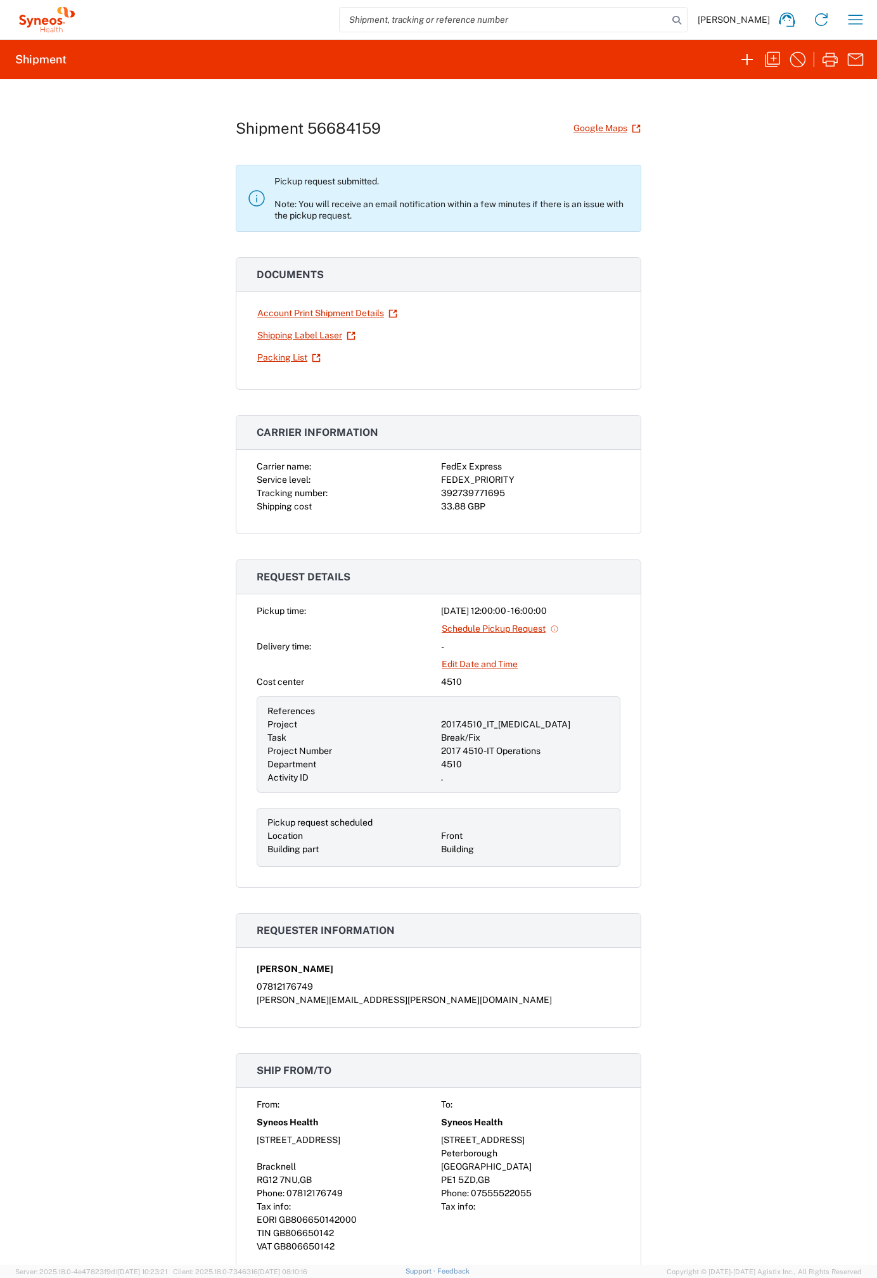
drag, startPoint x: 281, startPoint y: 357, endPoint x: 369, endPoint y: 361, distance: 88.8
click at [369, 361] on div "Packing List" at bounding box center [346, 358] width 179 height 22
click at [327, 333] on link "Shipping Label Laser" at bounding box center [306, 335] width 99 height 22
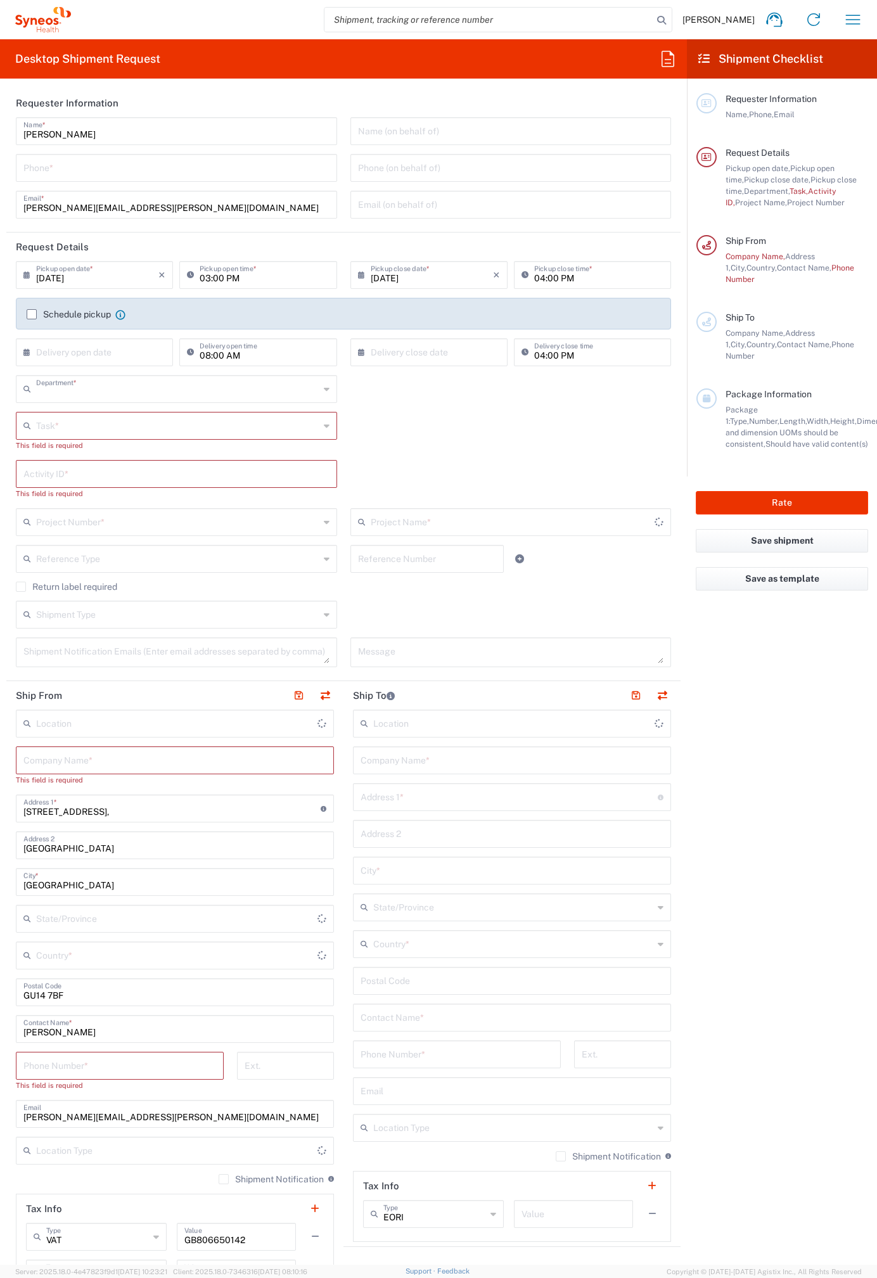
type input "4510"
type input "[GEOGRAPHIC_DATA]"
click at [668, 54] on icon at bounding box center [668, 59] width 20 height 20
type input "Syneos Health UK Limited"
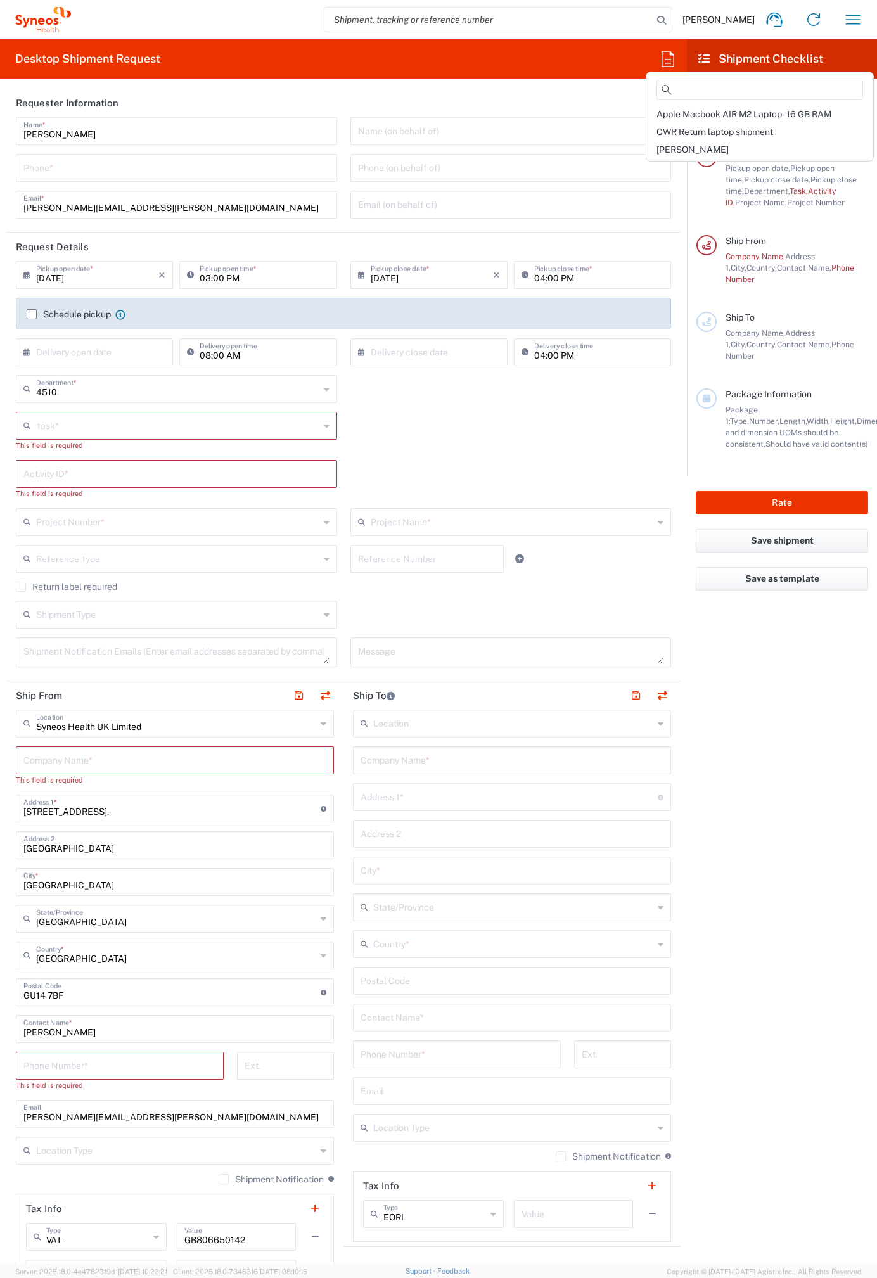
click at [660, 148] on span "[PERSON_NAME]" at bounding box center [692, 149] width 72 height 10
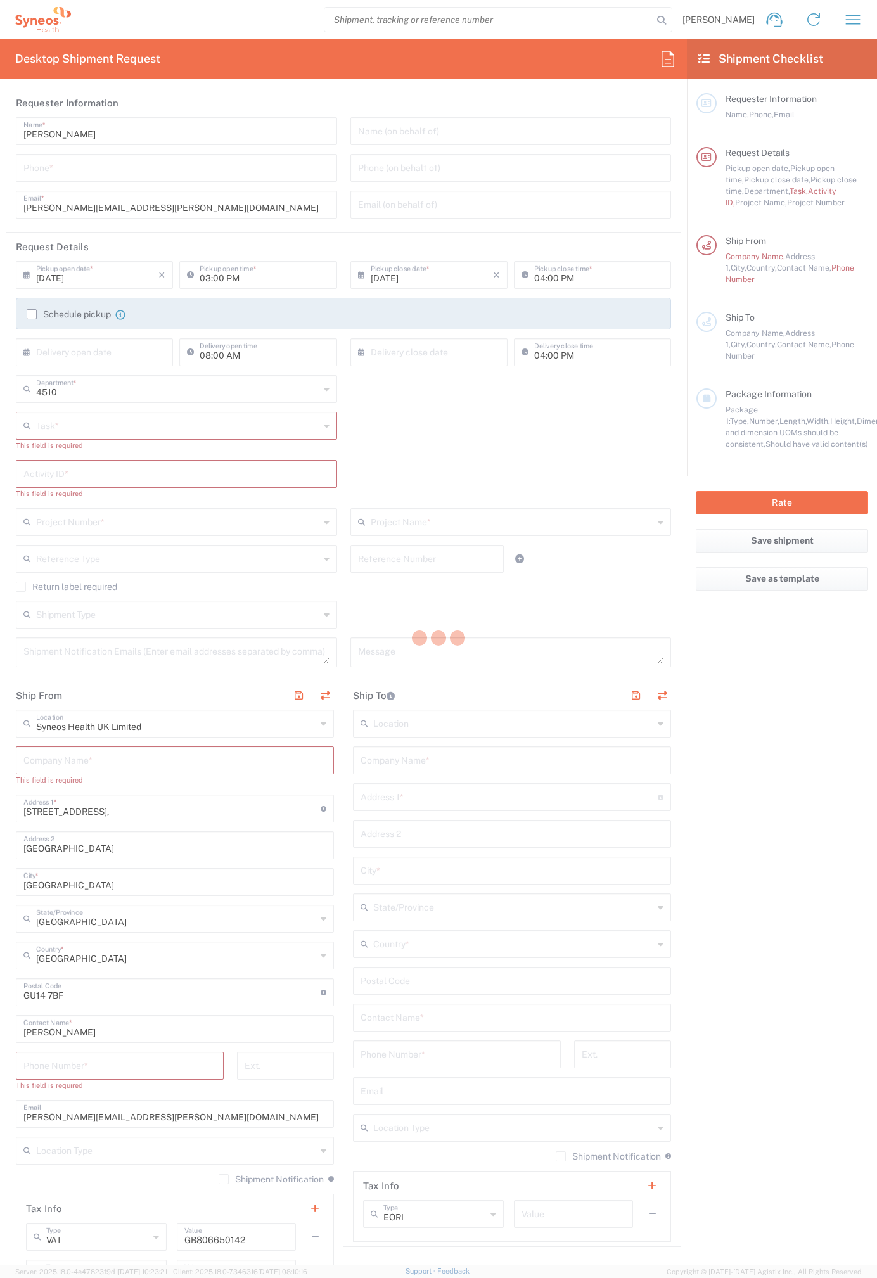
type input "07812176749"
type input "Break/Fix"
type input "."
type input "2017 4510-IT Operations"
type input "Project"
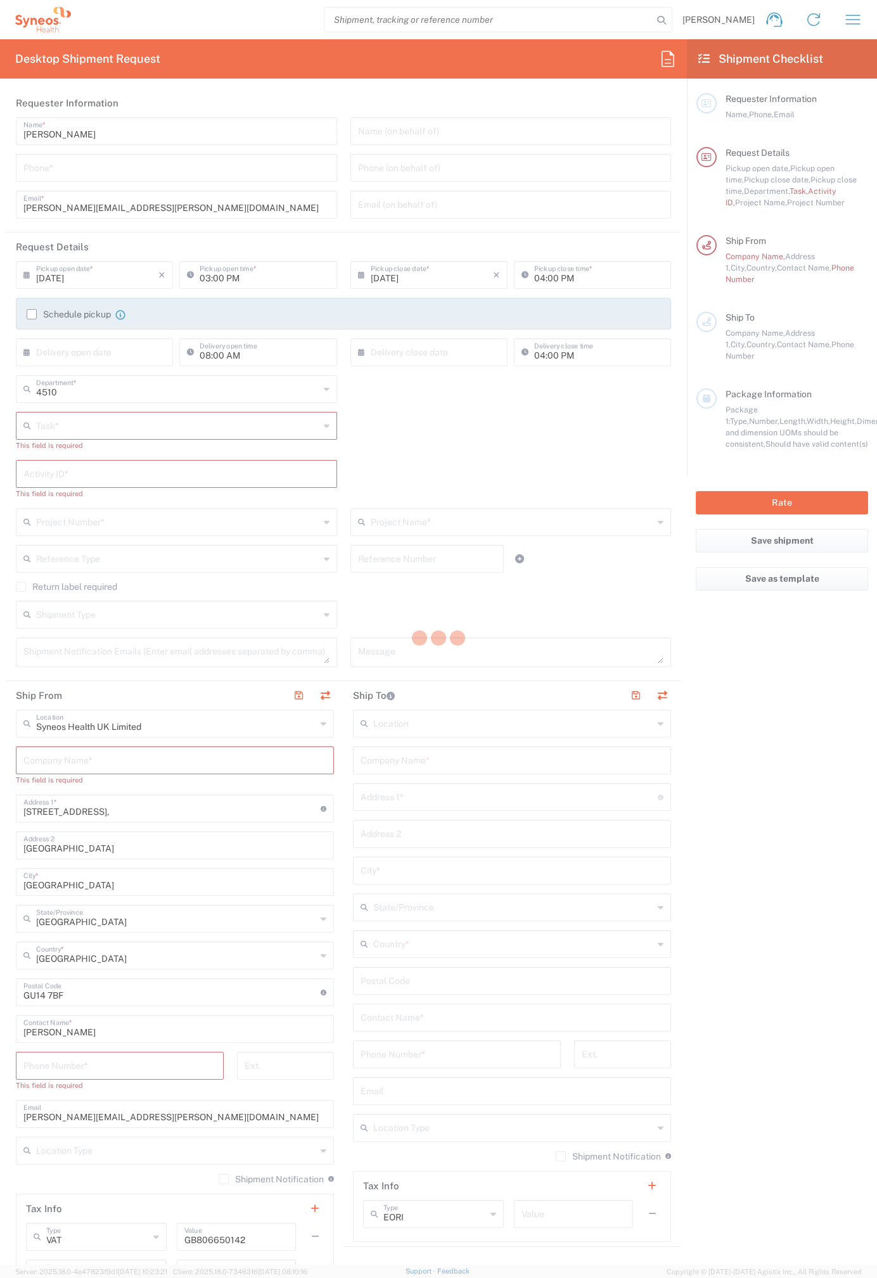
type input "2017.4510_IT_[MEDICAL_DATA]"
type input "Syneos Health"
type input "[STREET_ADDRESS]"
type input "Bracknell"
type input "RG12 7NU"
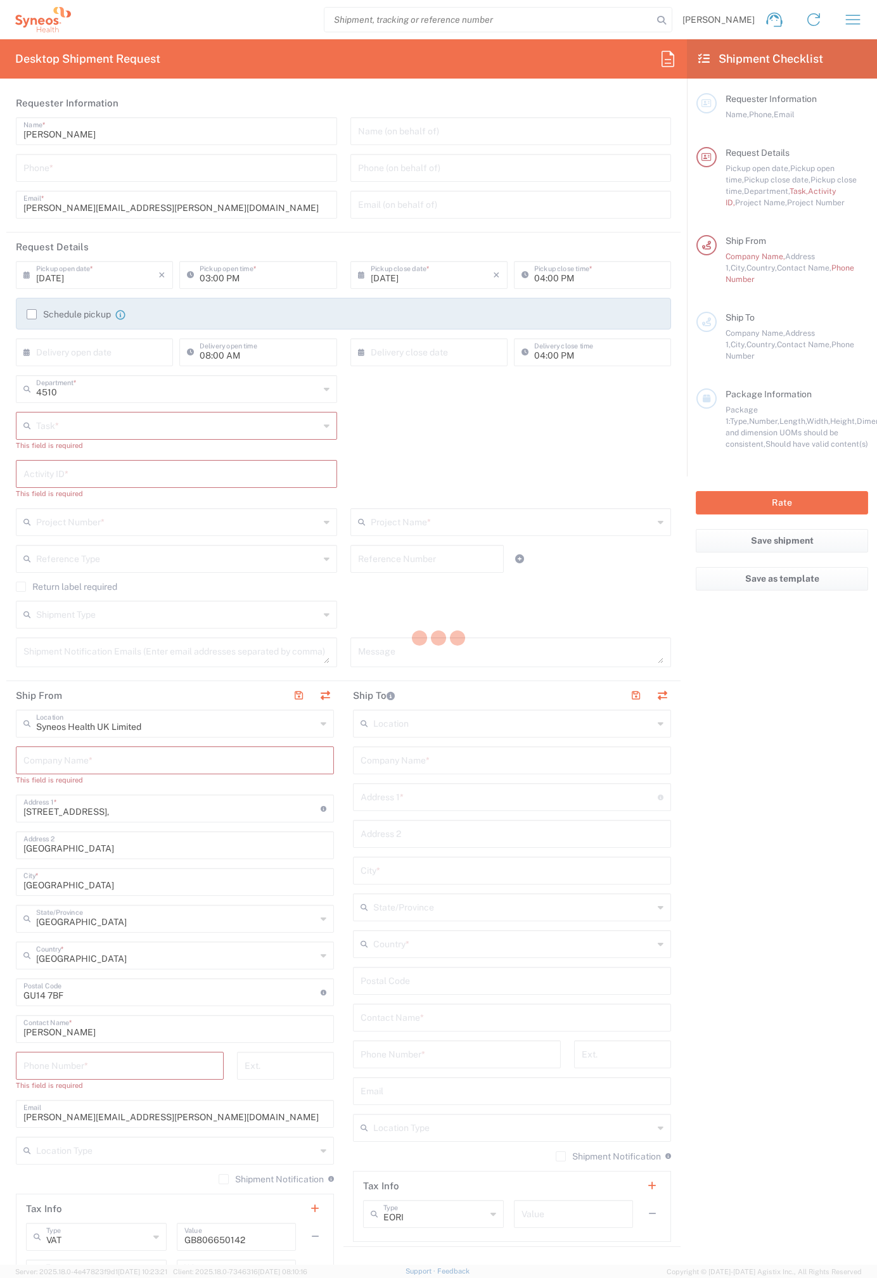
type input "07812176749"
type input "Residential/Home"
type input "Syneos Health"
type input "[STREET_ADDRESS]"
type input "Uxbridge"
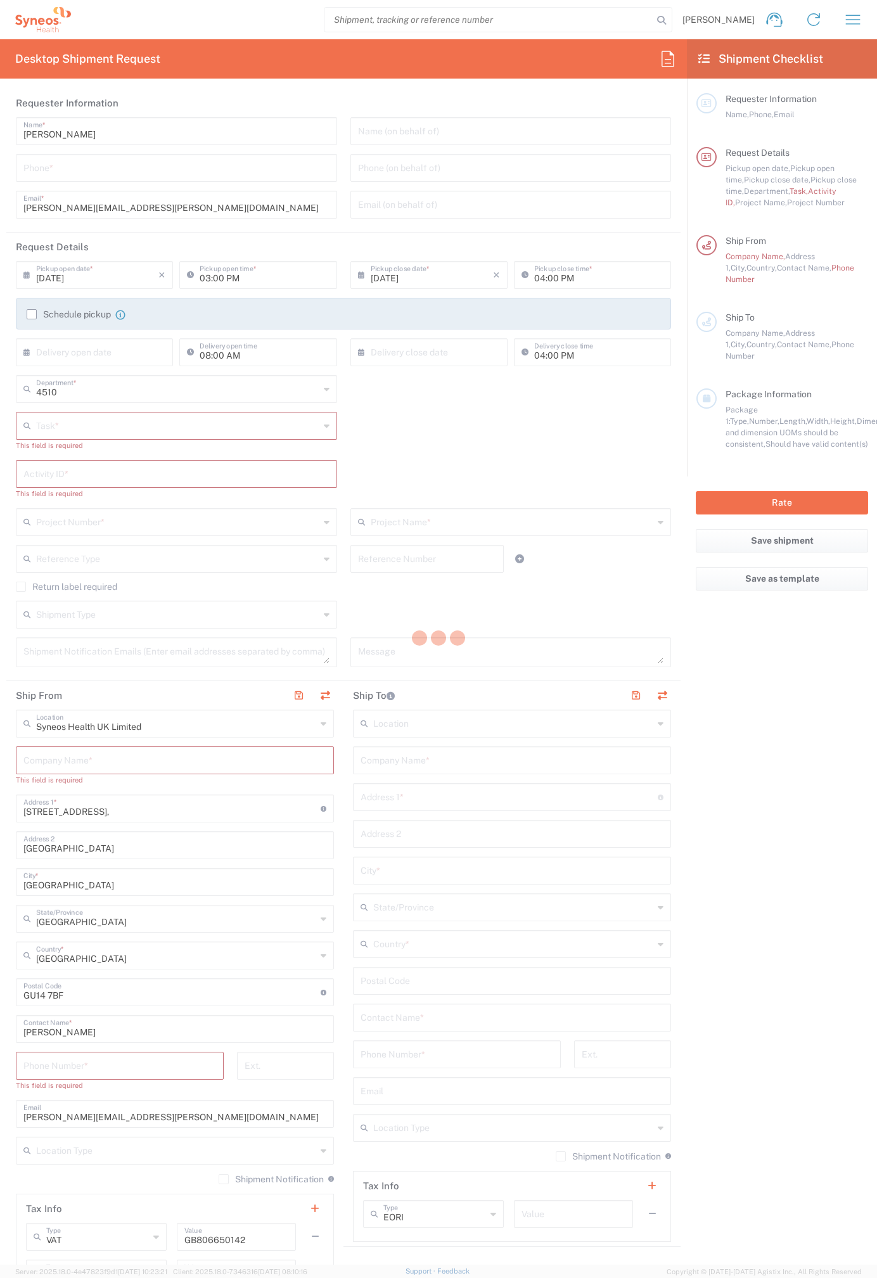
type input "[GEOGRAPHIC_DATA]"
type input "UB10 9PR"
type input "[PERSON_NAME]"
type input "07971261187"
type input "[PERSON_NAME][EMAIL_ADDRESS][PERSON_NAME][DOMAIN_NAME]"
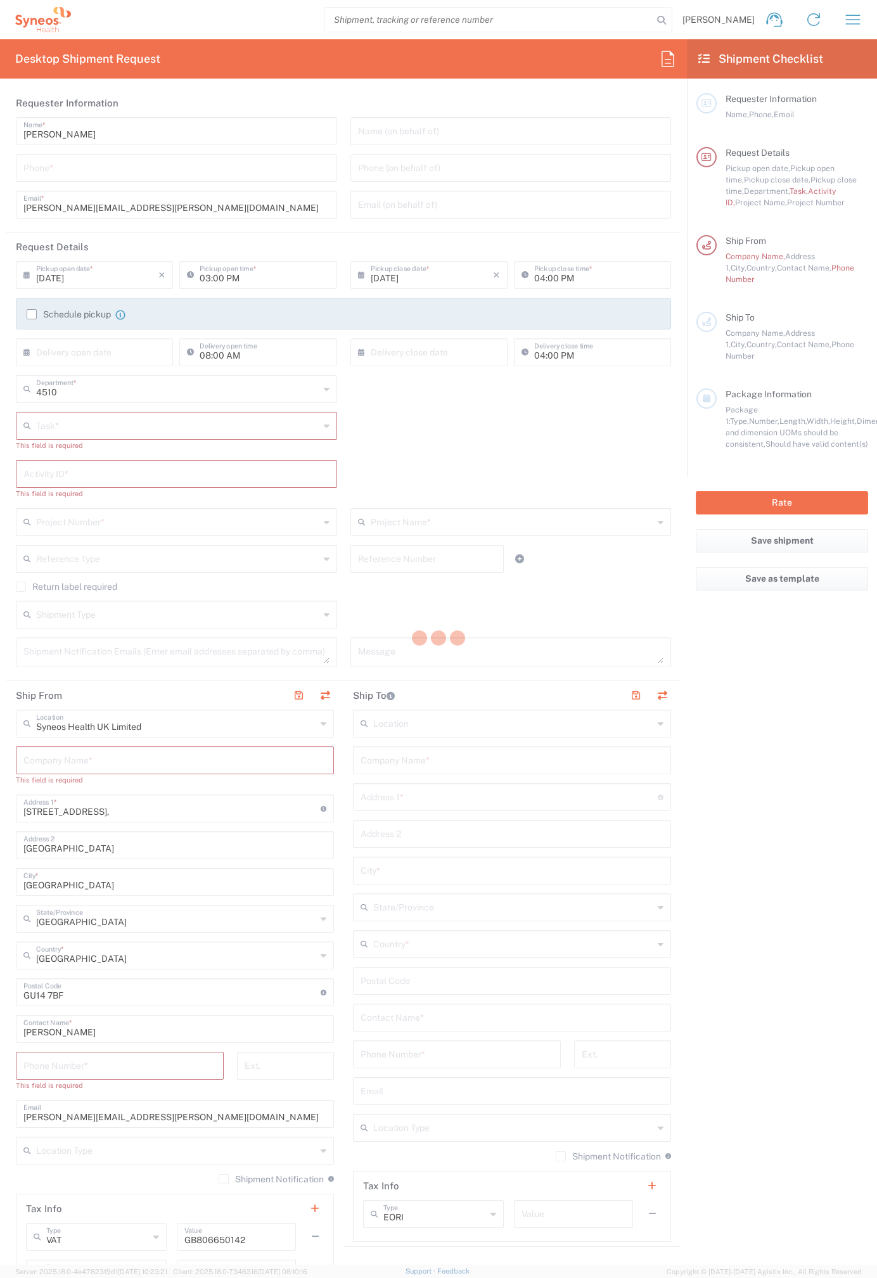
type input "Residential/Home"
type input "Adult Signature Required"
type input "Sender/Shipper"
type textarea "[PERSON_NAME][EMAIL_ADDRESS][PERSON_NAME][DOMAIN_NAME]"
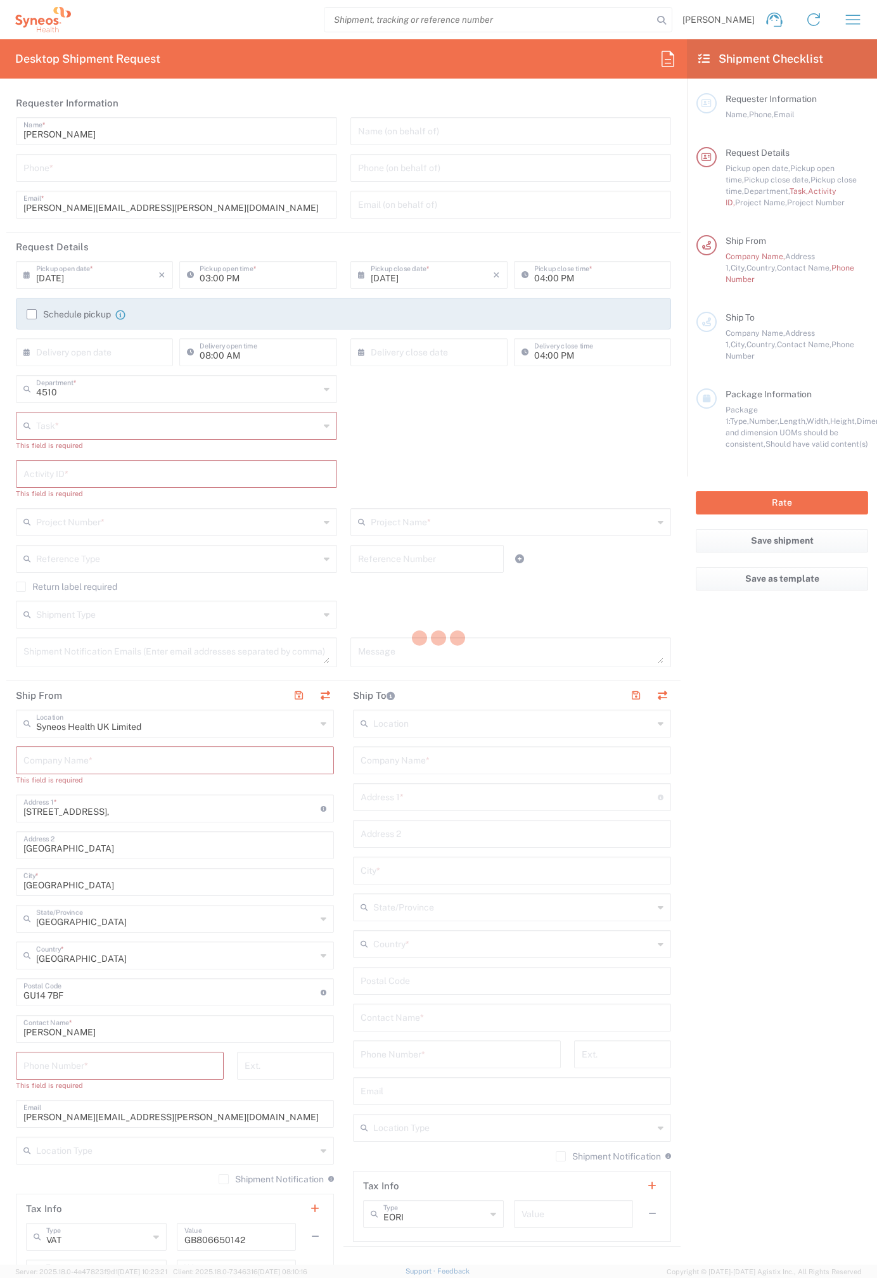
type input "12:00 PM"
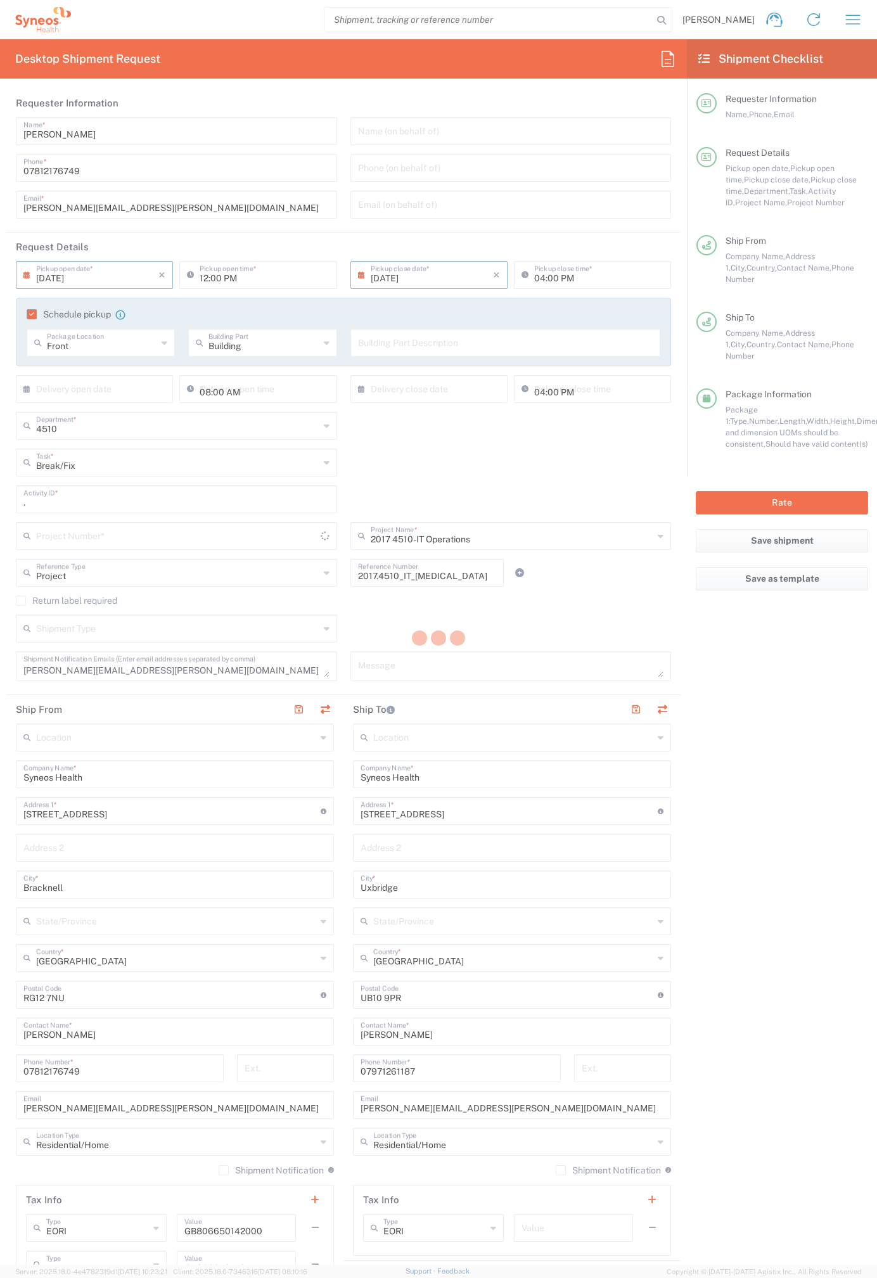
type input "2017.4510_IT_[MEDICAL_DATA]"
type input "Medium Box"
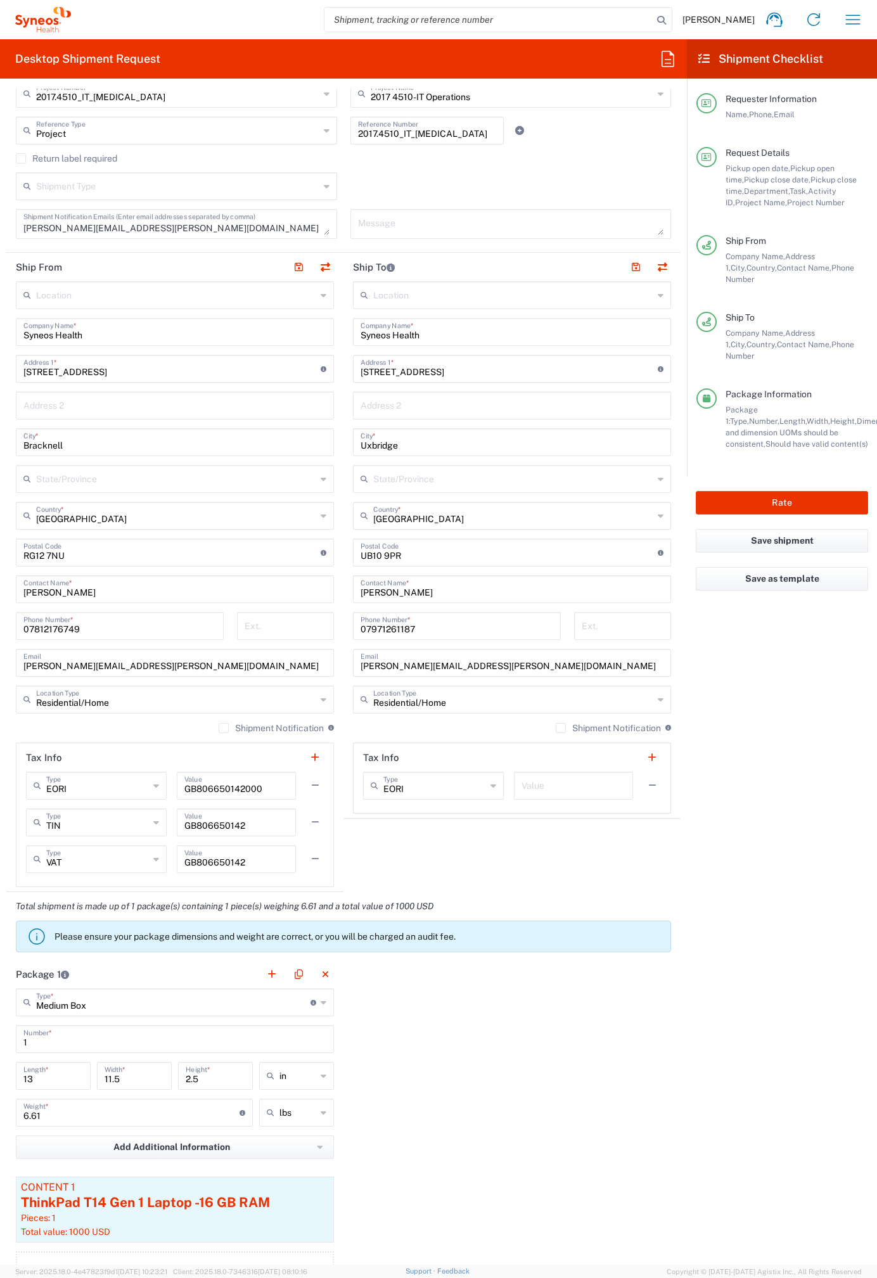
scroll to position [443, 0]
drag, startPoint x: 452, startPoint y: 372, endPoint x: 309, endPoint y: 367, distance: 142.7
click at [309, 367] on div "Ship From Location [PERSON_NAME] LLC-[GEOGRAPHIC_DATA] [GEOGRAPHIC_DATA] [GEOGR…" at bounding box center [343, 571] width 674 height 639
paste input "Flat [STREET_ADDRESS]"
type input "Flat [STREET_ADDRESS]"
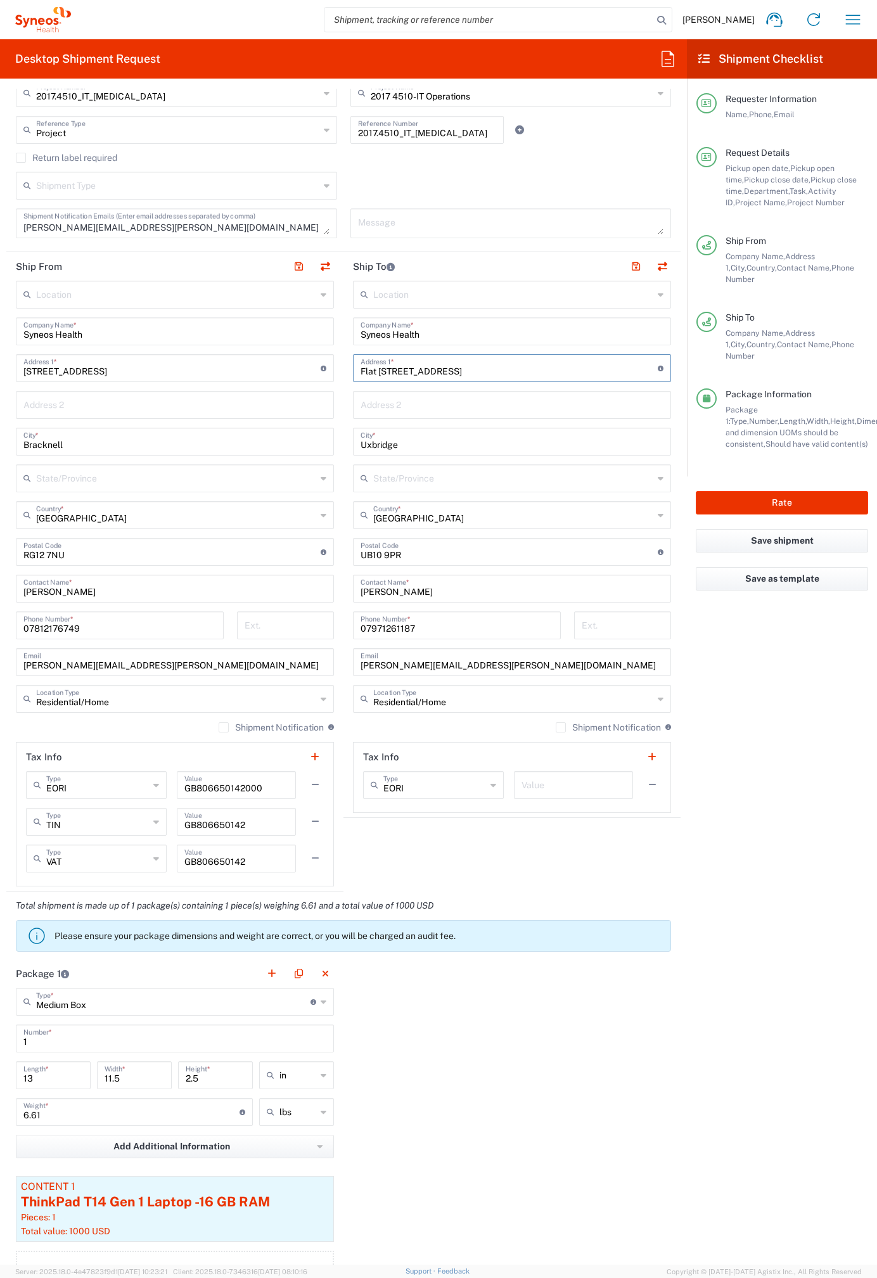
click at [436, 406] on input "text" at bounding box center [512, 404] width 303 height 22
paste input "[STREET_ADDRESS]"
type input "[STREET_ADDRESS]"
click at [380, 445] on input "Uxbridge" at bounding box center [512, 441] width 303 height 22
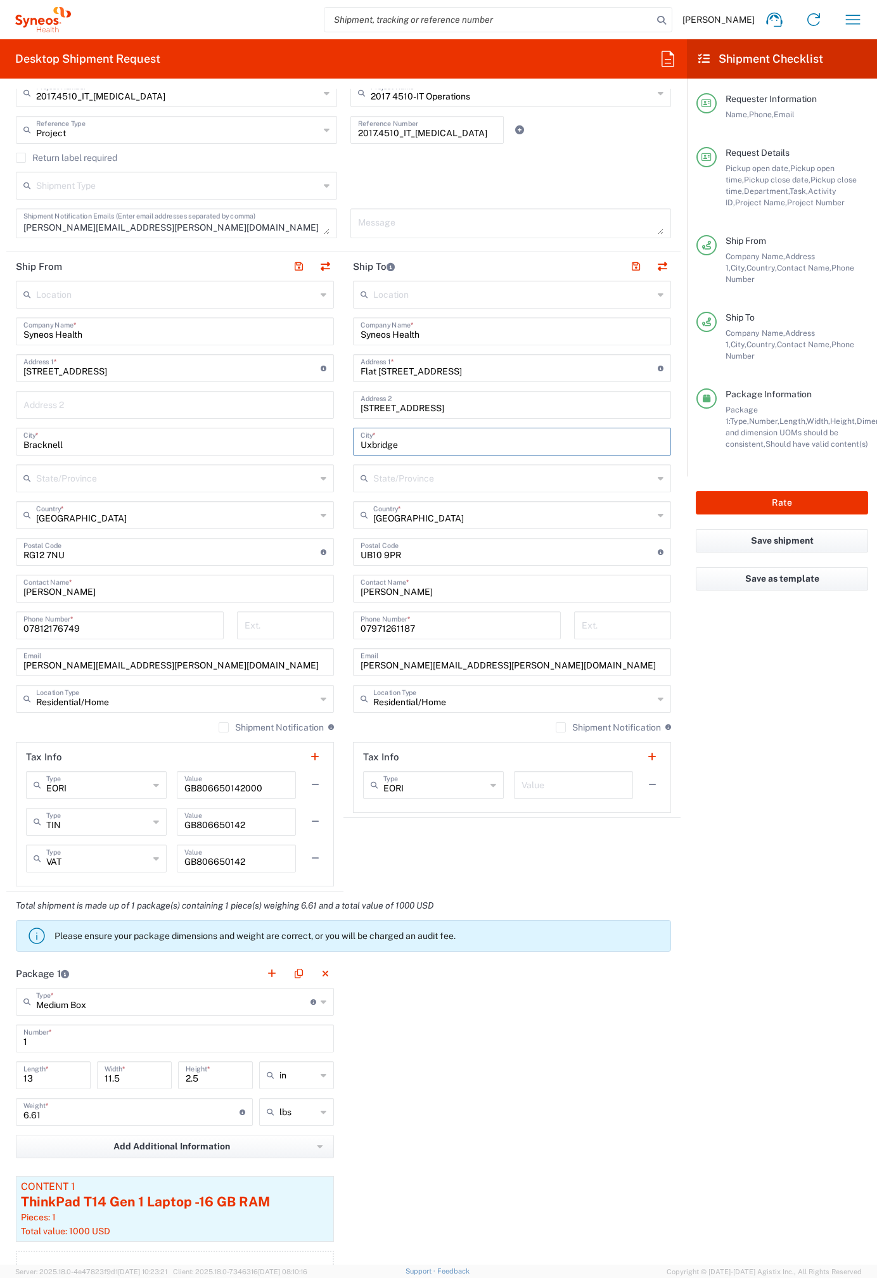
paste input "St Albans"
type input "St Albans"
click at [419, 479] on input "text" at bounding box center [513, 477] width 280 height 22
paste input "[GEOGRAPHIC_DATA]"
type input "[GEOGRAPHIC_DATA]"
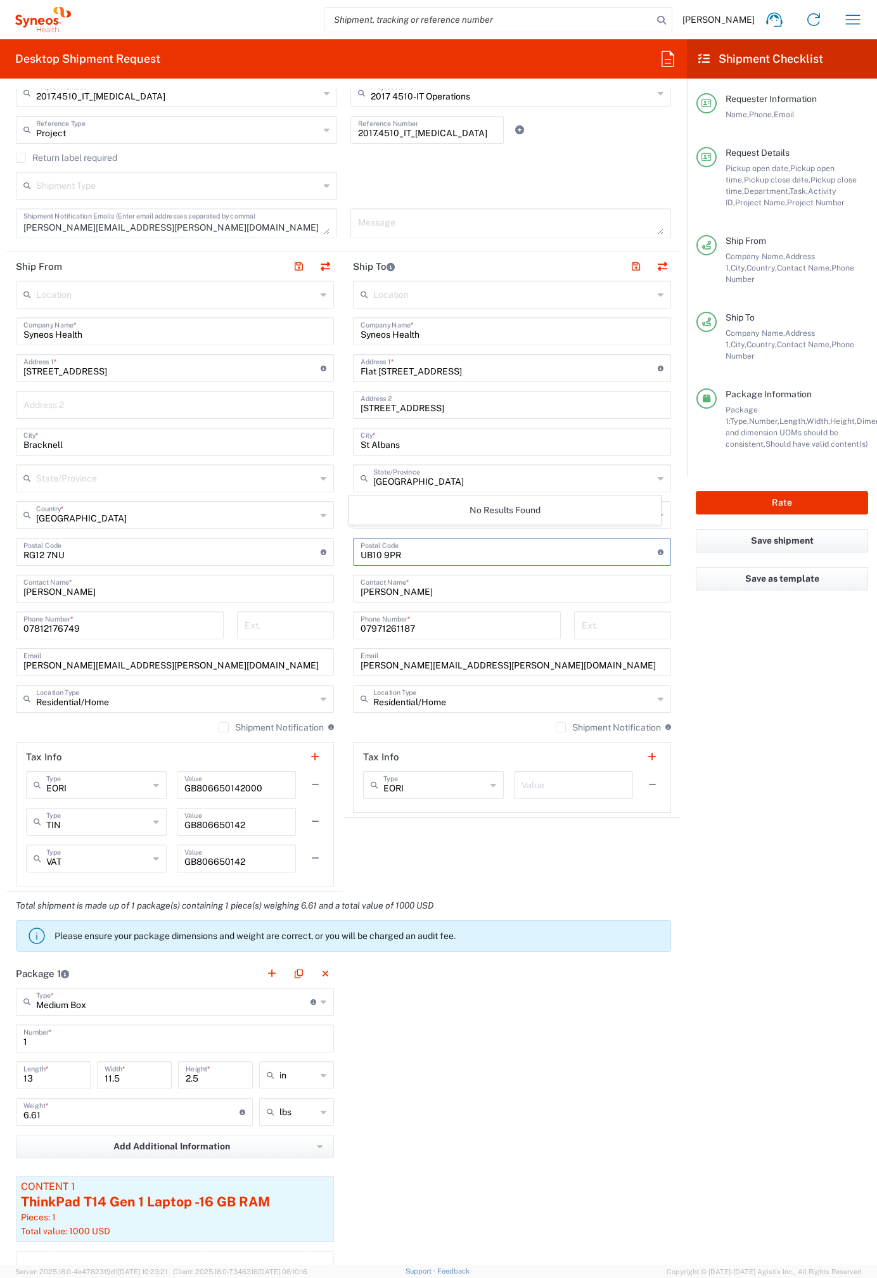
drag, startPoint x: 378, startPoint y: 554, endPoint x: 343, endPoint y: 554, distance: 34.9
click at [343, 554] on main "Location [PERSON_NAME] LLC-[GEOGRAPHIC_DATA] [GEOGRAPHIC_DATA] [GEOGRAPHIC_DATA…" at bounding box center [511, 547] width 337 height 532
paste input "AL3 5LD"
type input "AL3 5LD"
drag, startPoint x: 430, startPoint y: 595, endPoint x: 344, endPoint y: 594, distance: 85.5
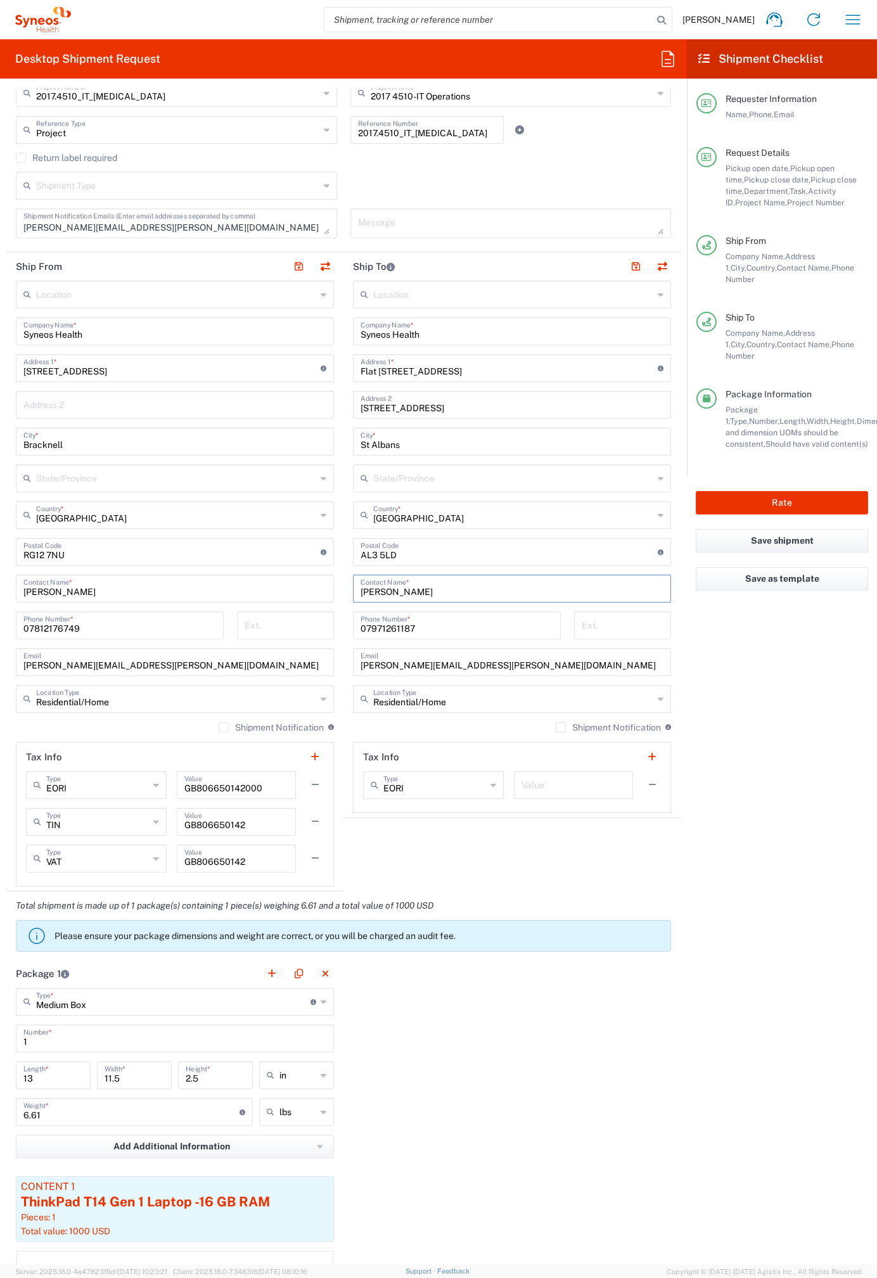
click at [344, 594] on main "Location [PERSON_NAME] LLC-[GEOGRAPHIC_DATA] [GEOGRAPHIC_DATA] [GEOGRAPHIC_DATA…" at bounding box center [511, 547] width 337 height 532
paste input "[PERSON_NAME]"
type input "[PERSON_NAME]"
drag, startPoint x: 413, startPoint y: 625, endPoint x: 338, endPoint y: 625, distance: 74.8
click at [343, 625] on main "Location [PERSON_NAME] LLC-[GEOGRAPHIC_DATA] [GEOGRAPHIC_DATA] [GEOGRAPHIC_DATA…" at bounding box center [511, 547] width 337 height 532
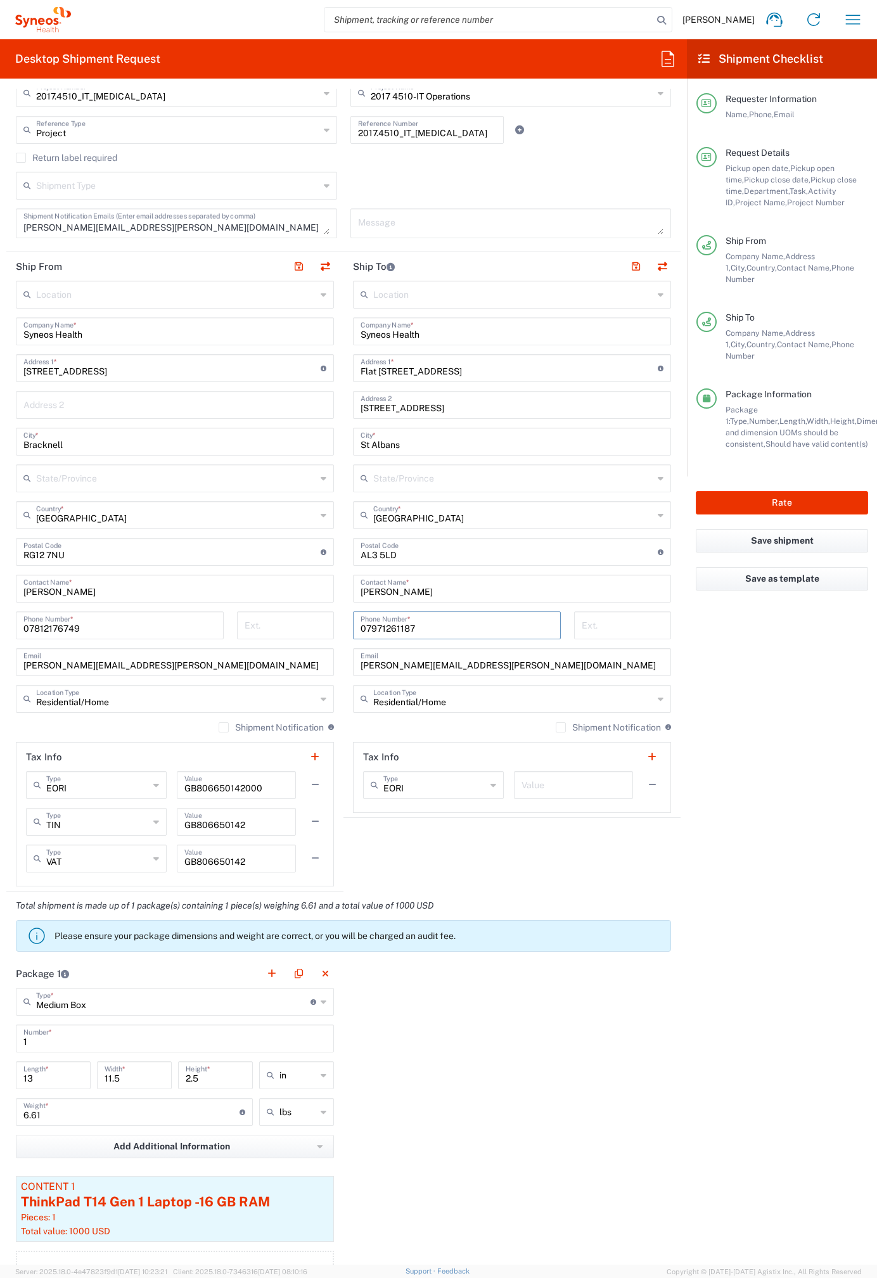
paste input "535662321"
type input "07535662321"
drag, startPoint x: 514, startPoint y: 664, endPoint x: 309, endPoint y: 665, distance: 205.3
click at [309, 665] on div "Ship From Location [PERSON_NAME] LLC-[GEOGRAPHIC_DATA] [GEOGRAPHIC_DATA] [GEOGR…" at bounding box center [343, 571] width 674 height 639
paste input "[EMAIL_ADDRESS]"
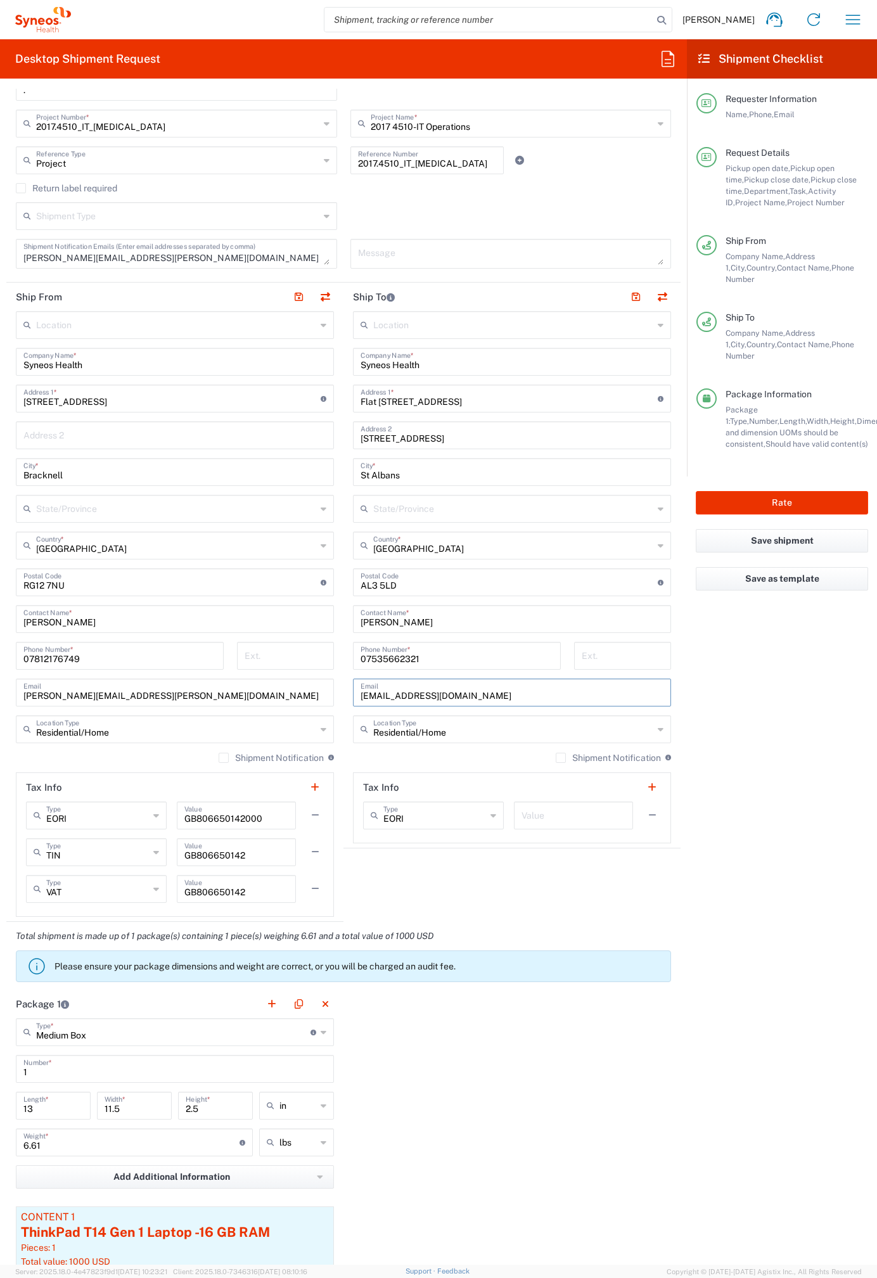
scroll to position [385, 0]
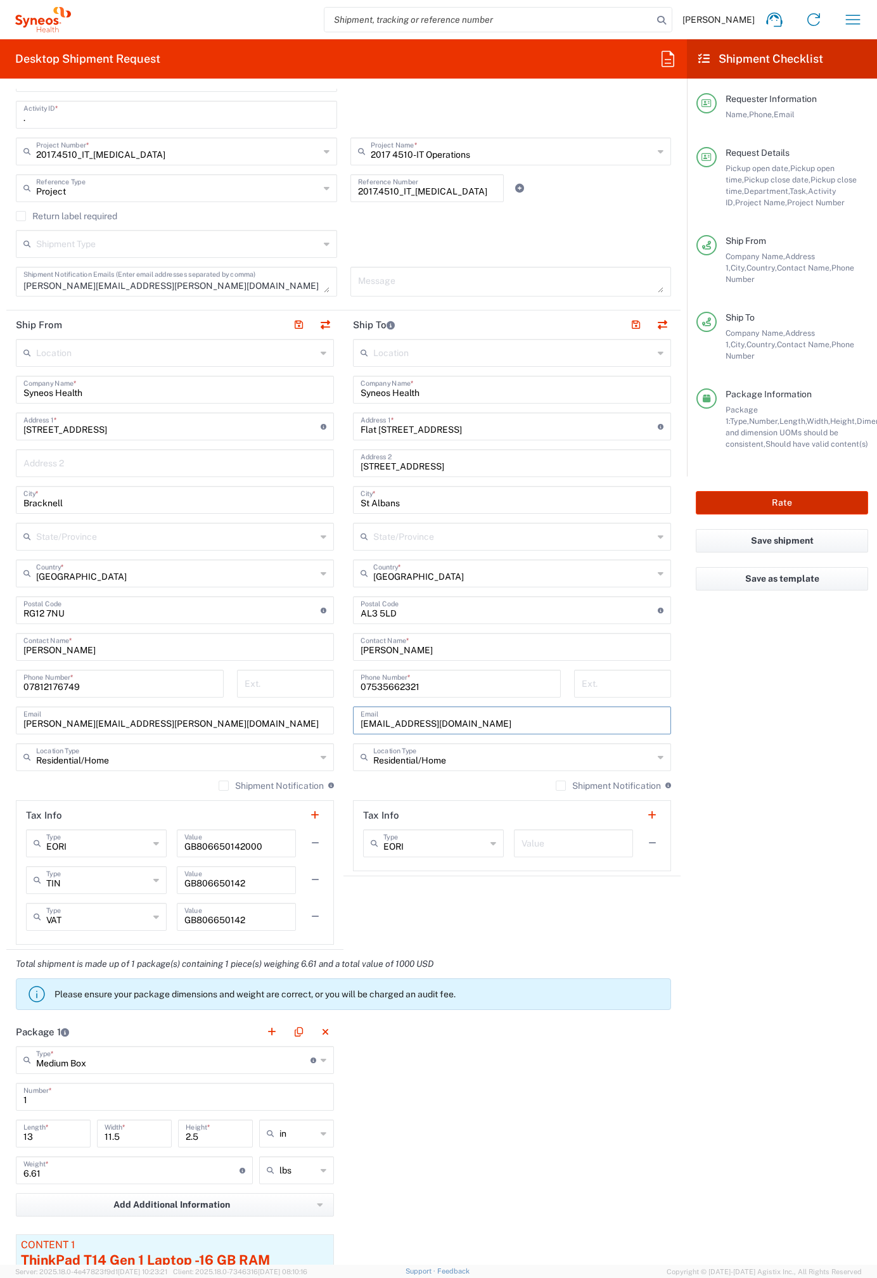
type input "[EMAIL_ADDRESS][DOMAIN_NAME]"
click at [783, 491] on button "Rate" at bounding box center [782, 502] width 172 height 23
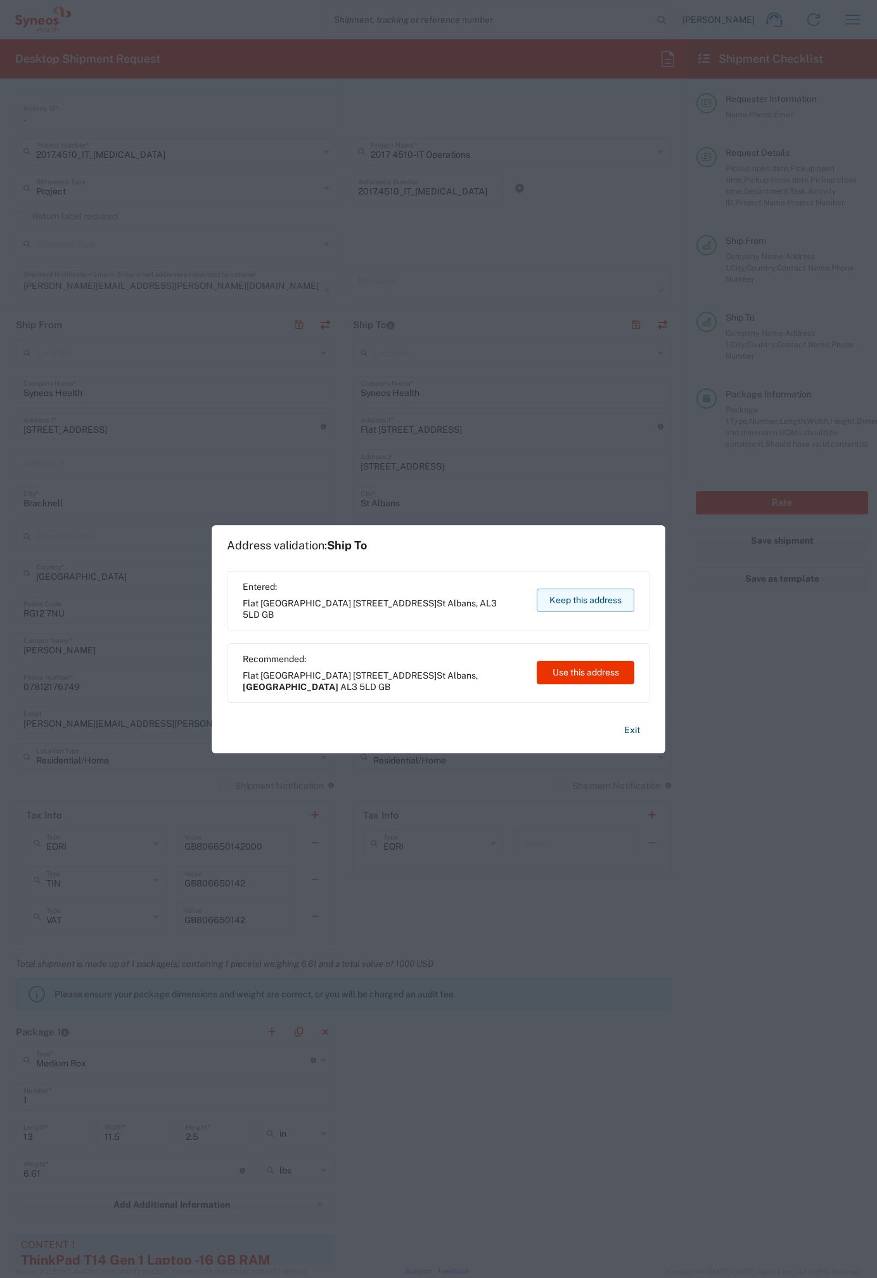
click at [585, 597] on button "Keep this address" at bounding box center [586, 600] width 98 height 23
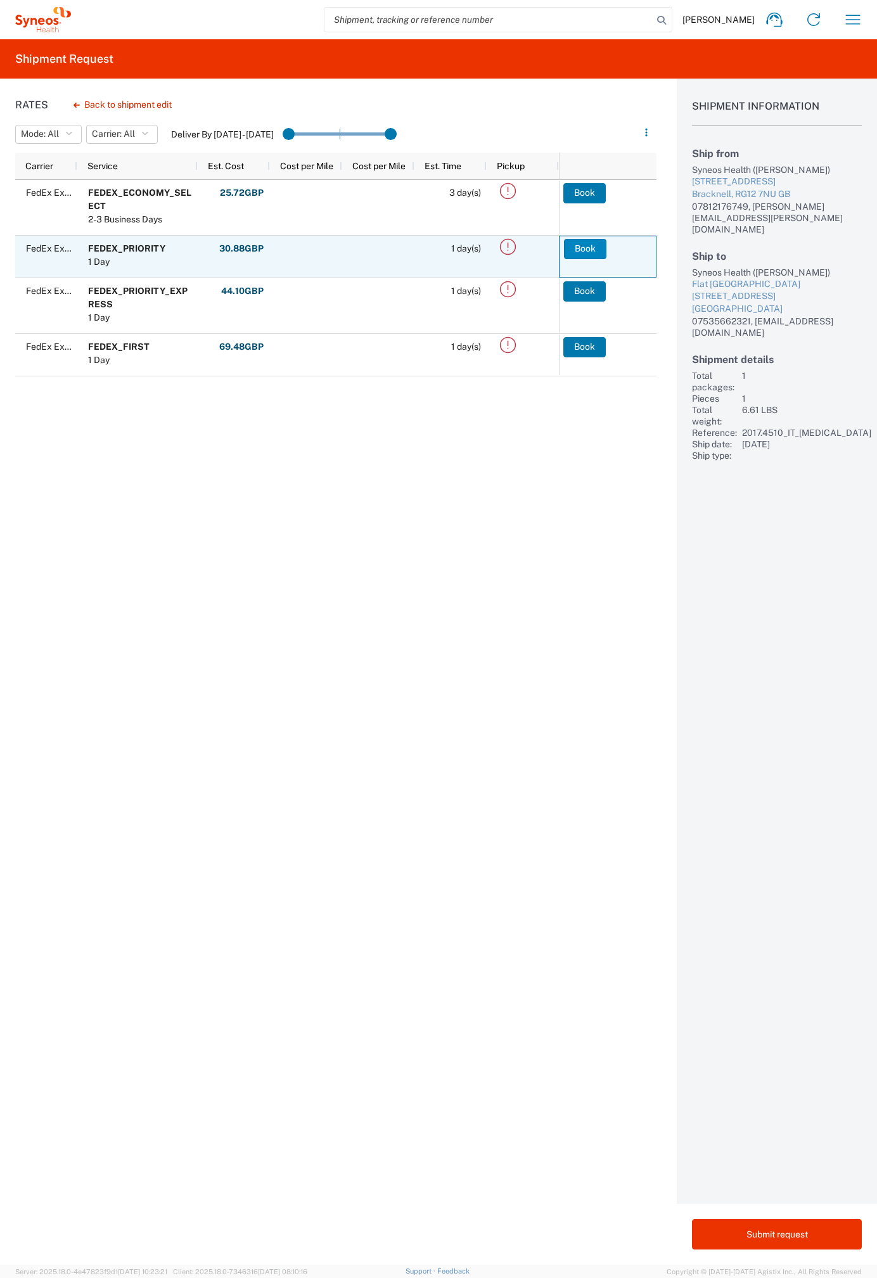
click at [588, 249] on button "Book" at bounding box center [585, 249] width 42 height 20
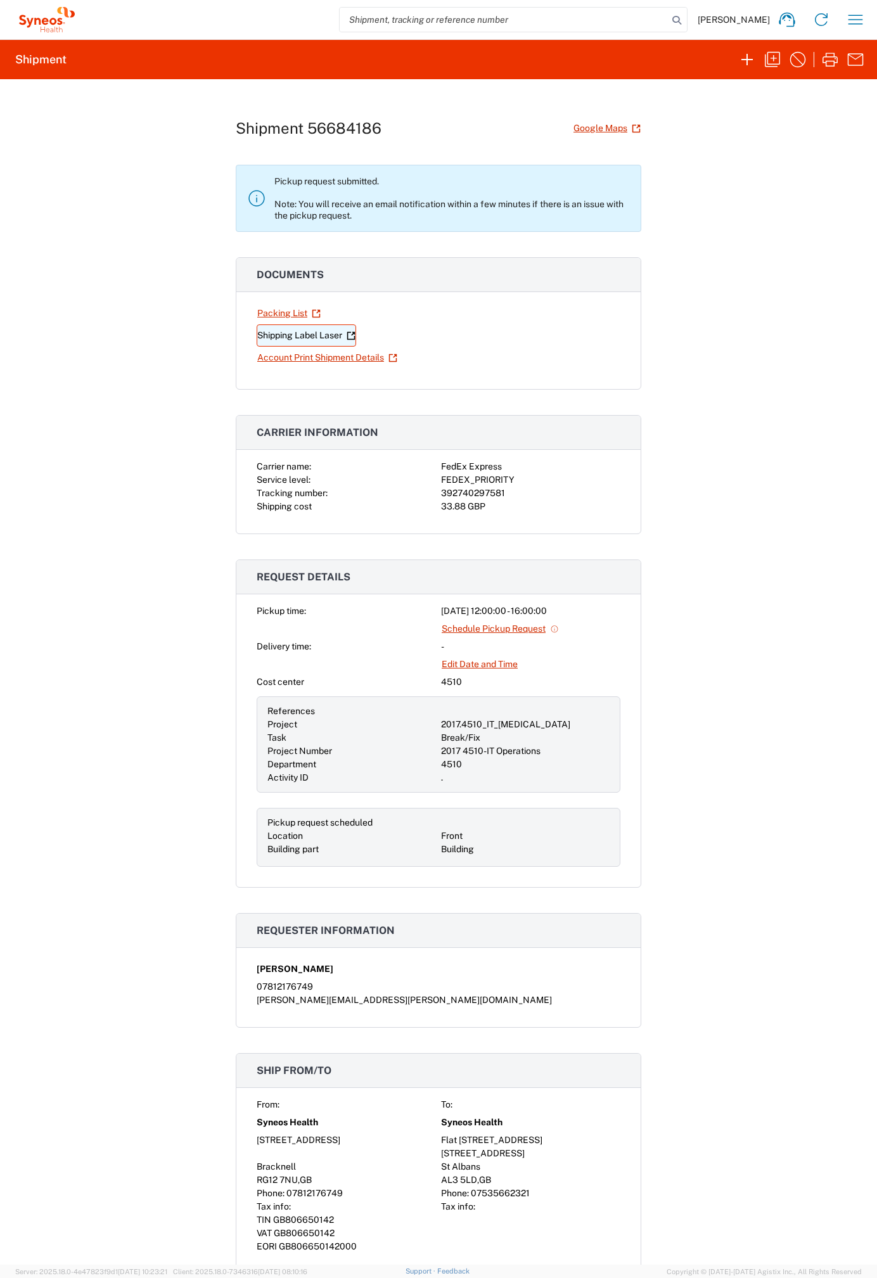
click at [324, 335] on link "Shipping Label Laser" at bounding box center [306, 335] width 99 height 22
click at [471, 492] on div "392740297581" at bounding box center [530, 493] width 179 height 13
copy div "392740297581"
